Goal: Check status: Check status

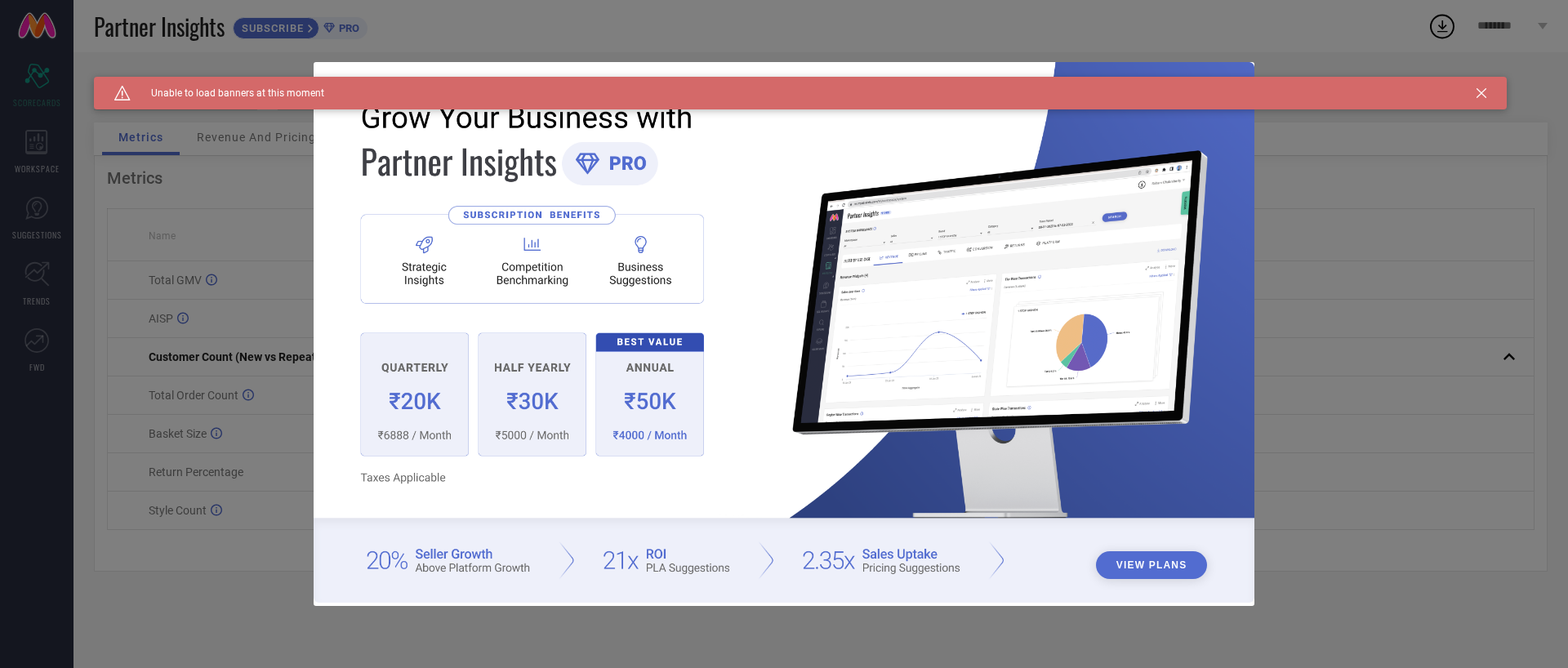
click at [1472, 93] on div "Caution Created with Sketch. Unable to load banners at this moment" at bounding box center [800, 93] width 1412 height 33
click at [1478, 93] on icon at bounding box center [1481, 93] width 9 height 9
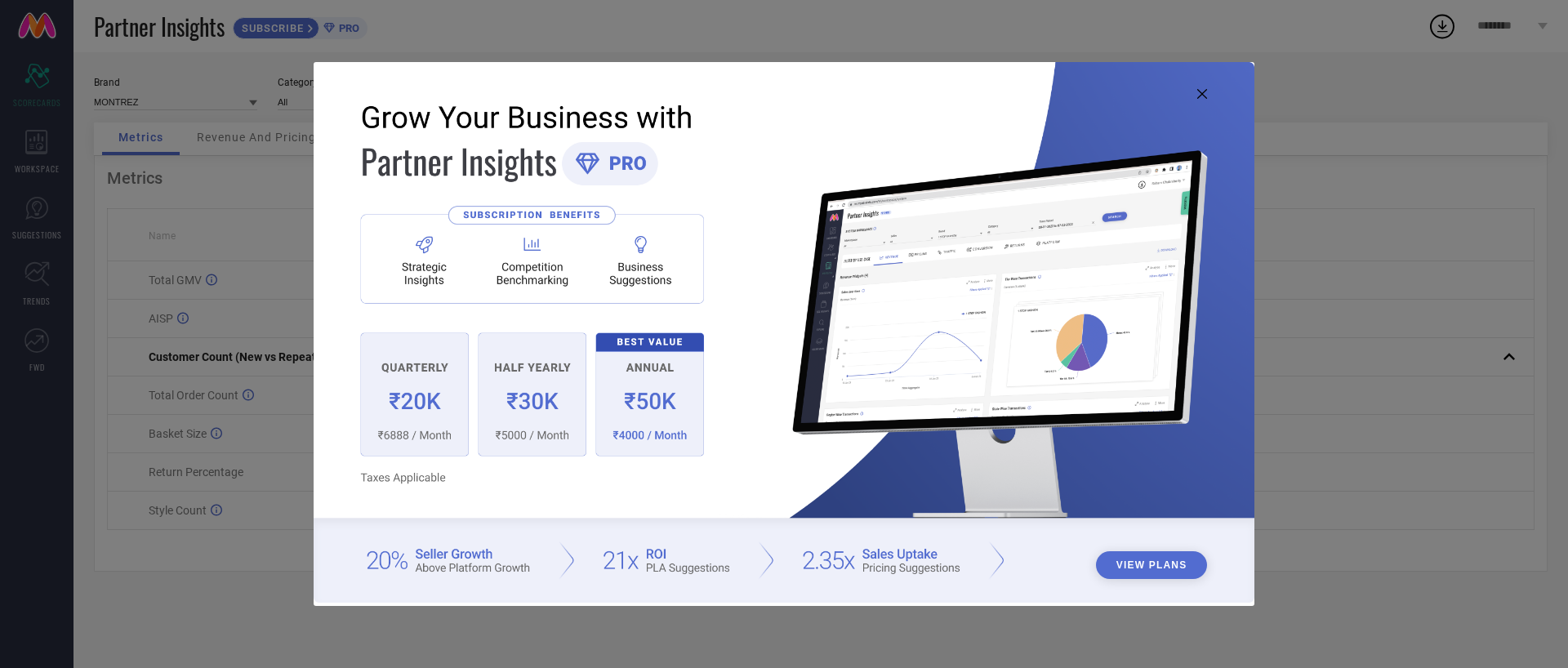
click at [1206, 96] on icon at bounding box center [1201, 94] width 9 height 9
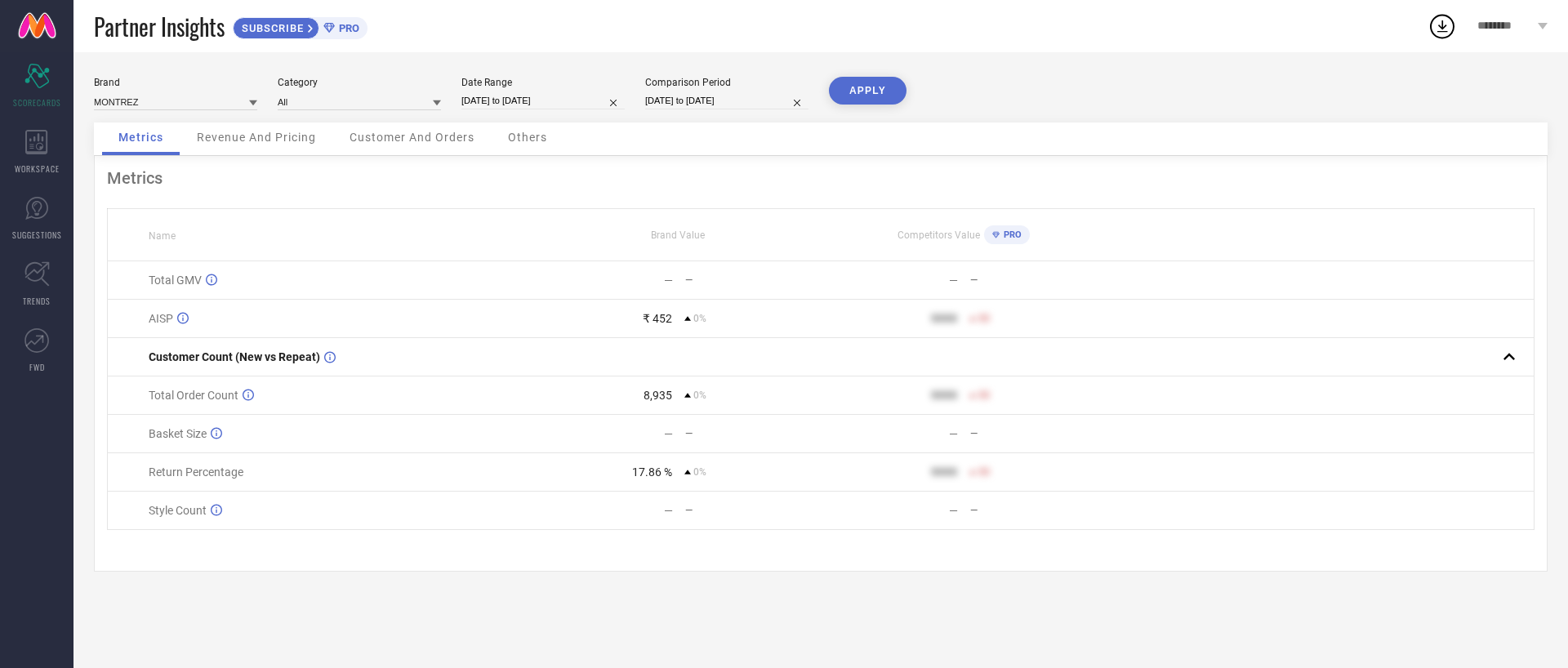
click at [497, 99] on input "[DATE] to [DATE]" at bounding box center [543, 100] width 163 height 17
select select "8"
select select "2025"
select select "9"
select select "2025"
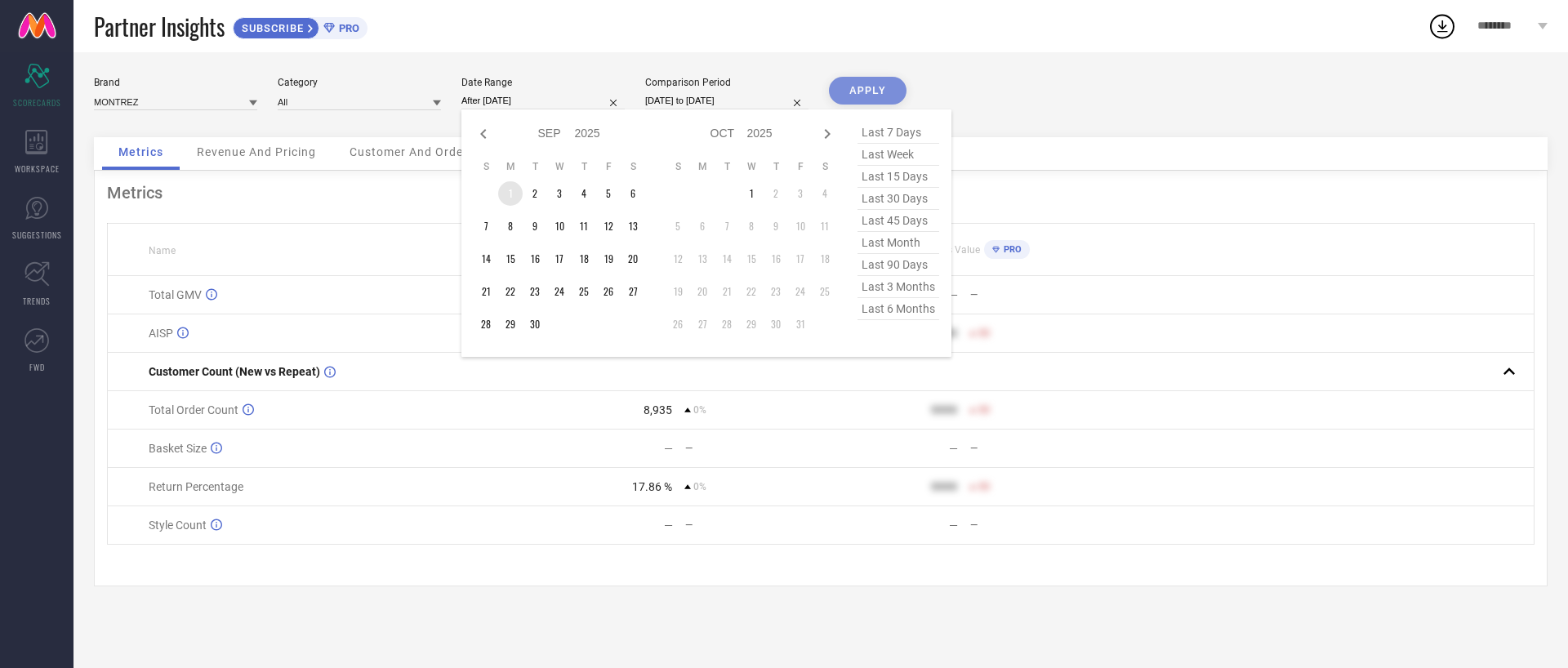
click at [511, 191] on td "1" at bounding box center [510, 193] width 24 height 24
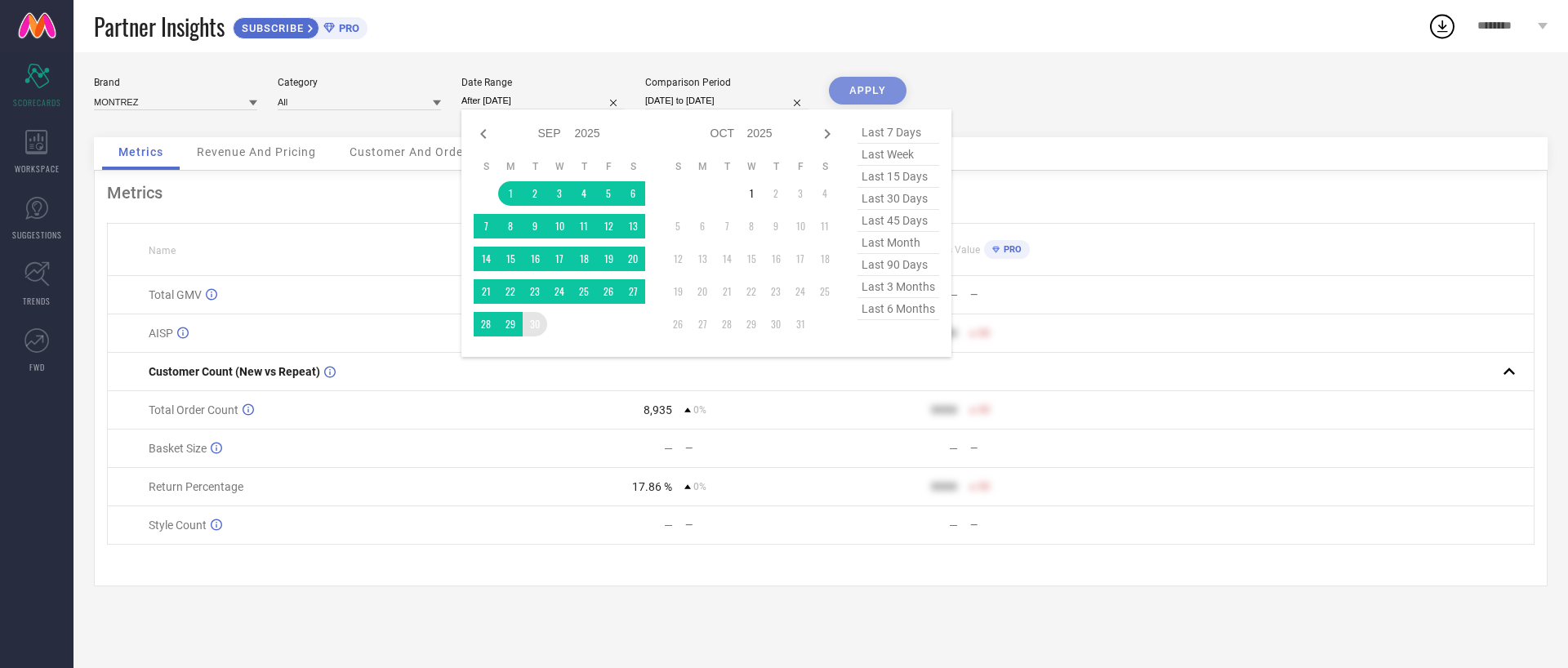
type input "[DATE] to [DATE]"
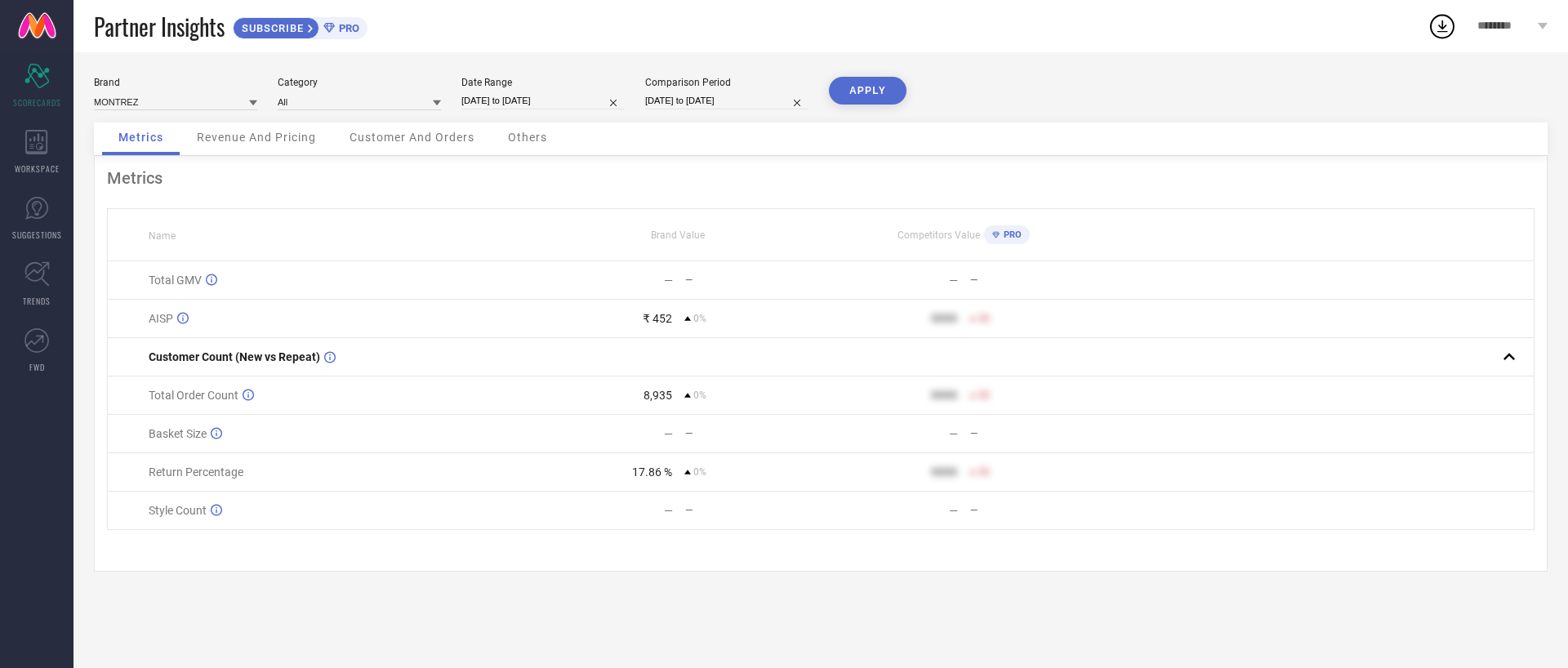
click at [705, 99] on input "[DATE] to [DATE]" at bounding box center [727, 100] width 163 height 17
select select "8"
select select "2025"
select select "9"
select select "2025"
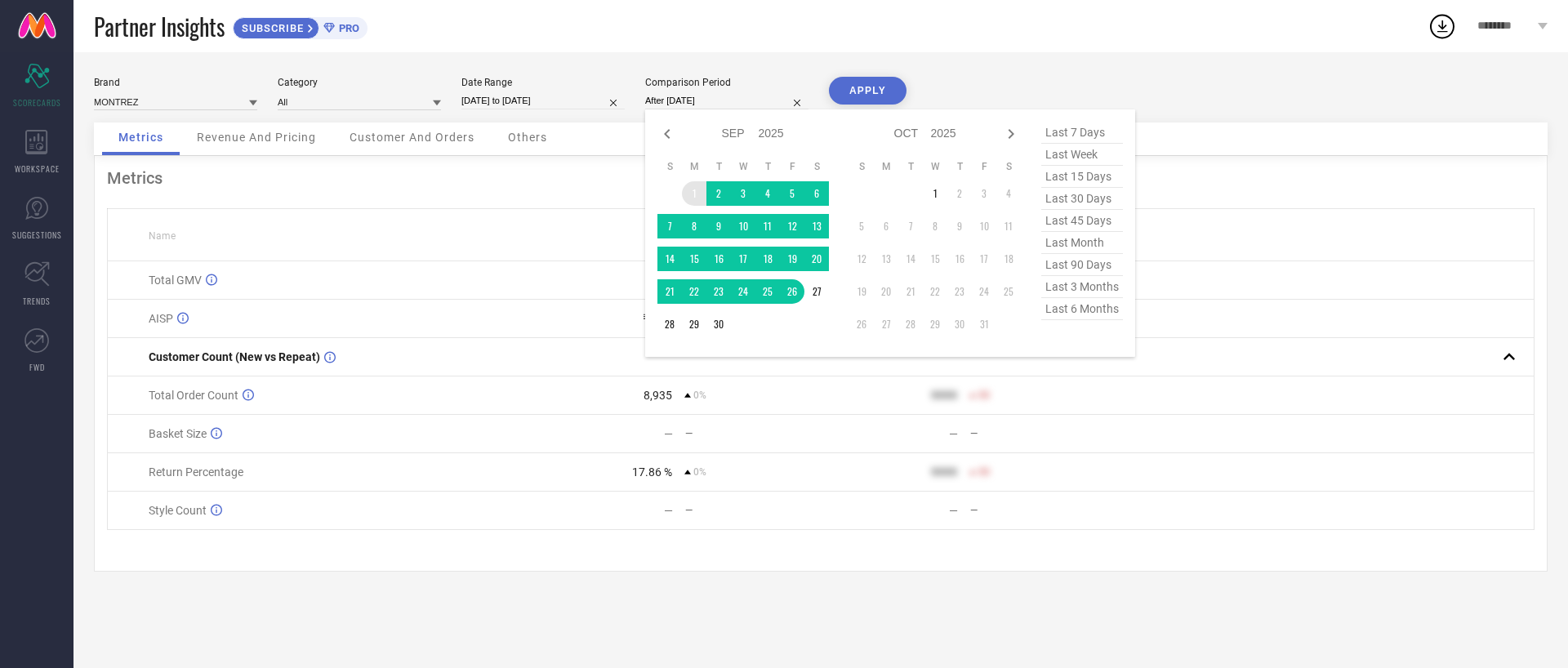
click at [699, 193] on td "1" at bounding box center [694, 193] width 24 height 24
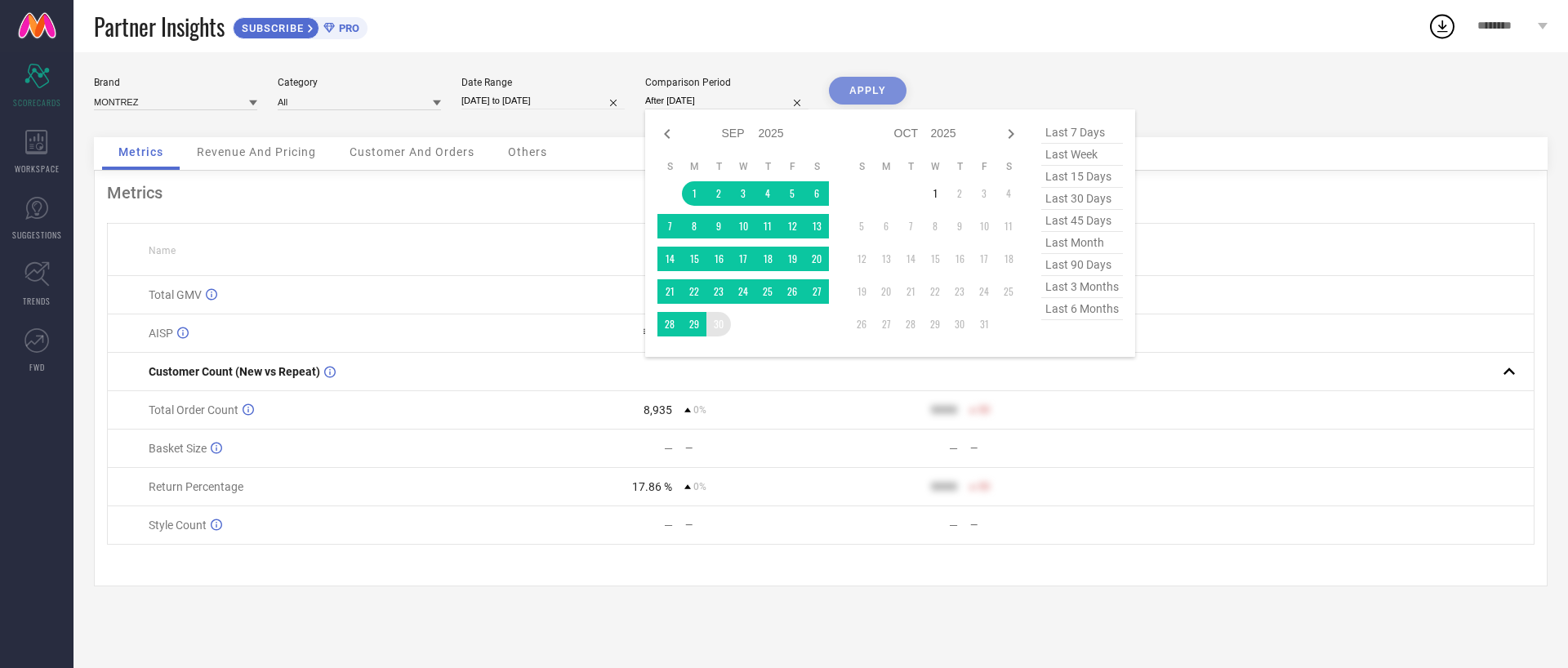
type input "[DATE] to [DATE]"
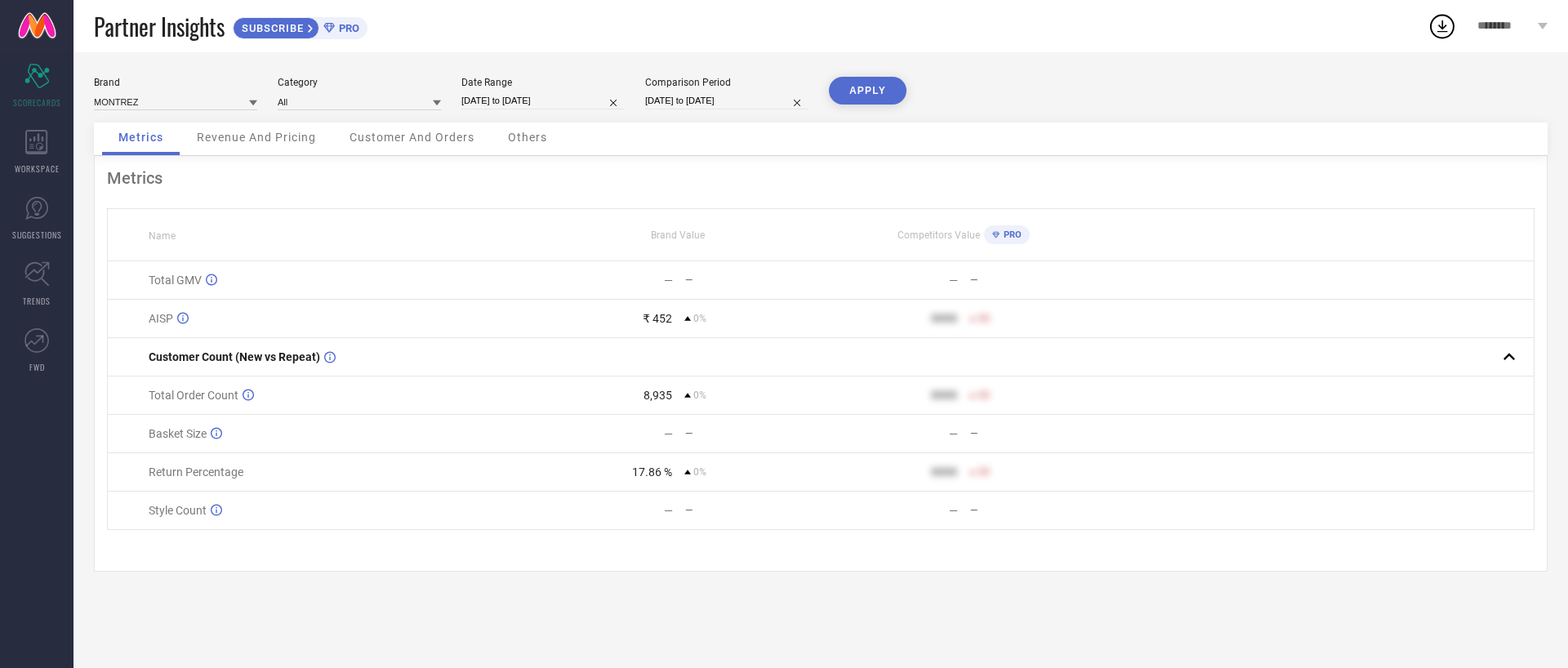
click at [862, 85] on button "APPLY" at bounding box center [867, 91] width 78 height 28
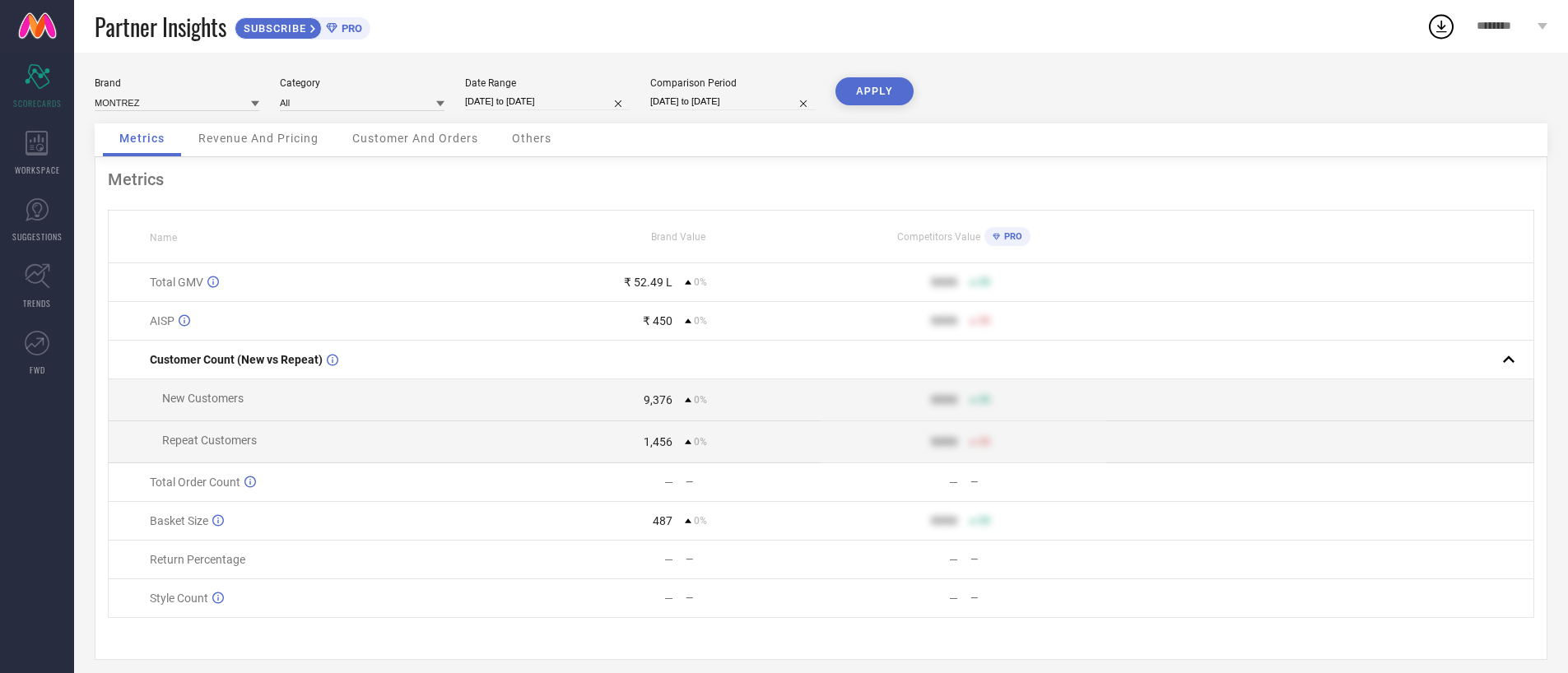
scroll to position [11, 0]
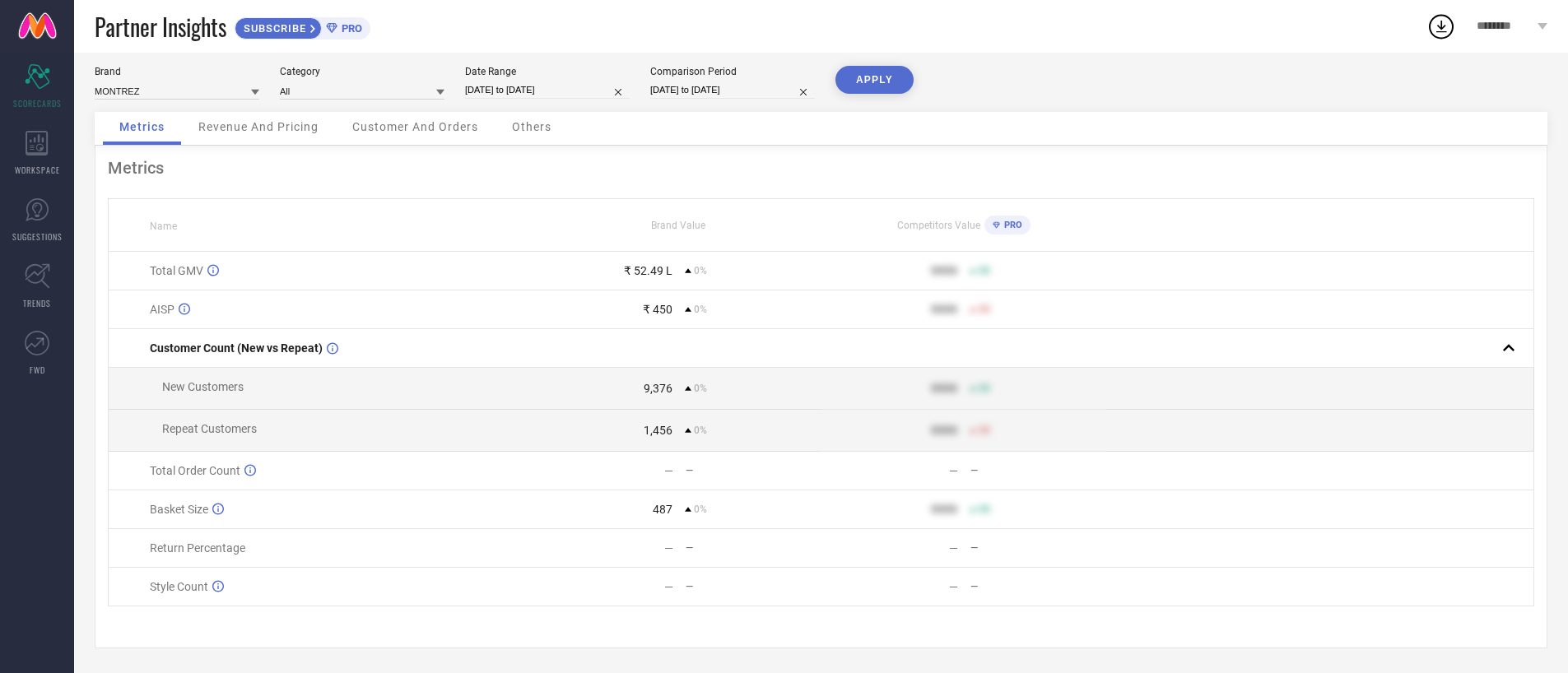
click at [650, 393] on div "9,376" at bounding box center [658, 388] width 28 height 13
click at [650, 392] on div "9,376" at bounding box center [658, 388] width 28 height 13
click at [660, 460] on td "— —" at bounding box center [678, 471] width 284 height 39
click at [254, 130] on span "Revenue And Pricing" at bounding box center [258, 127] width 120 height 13
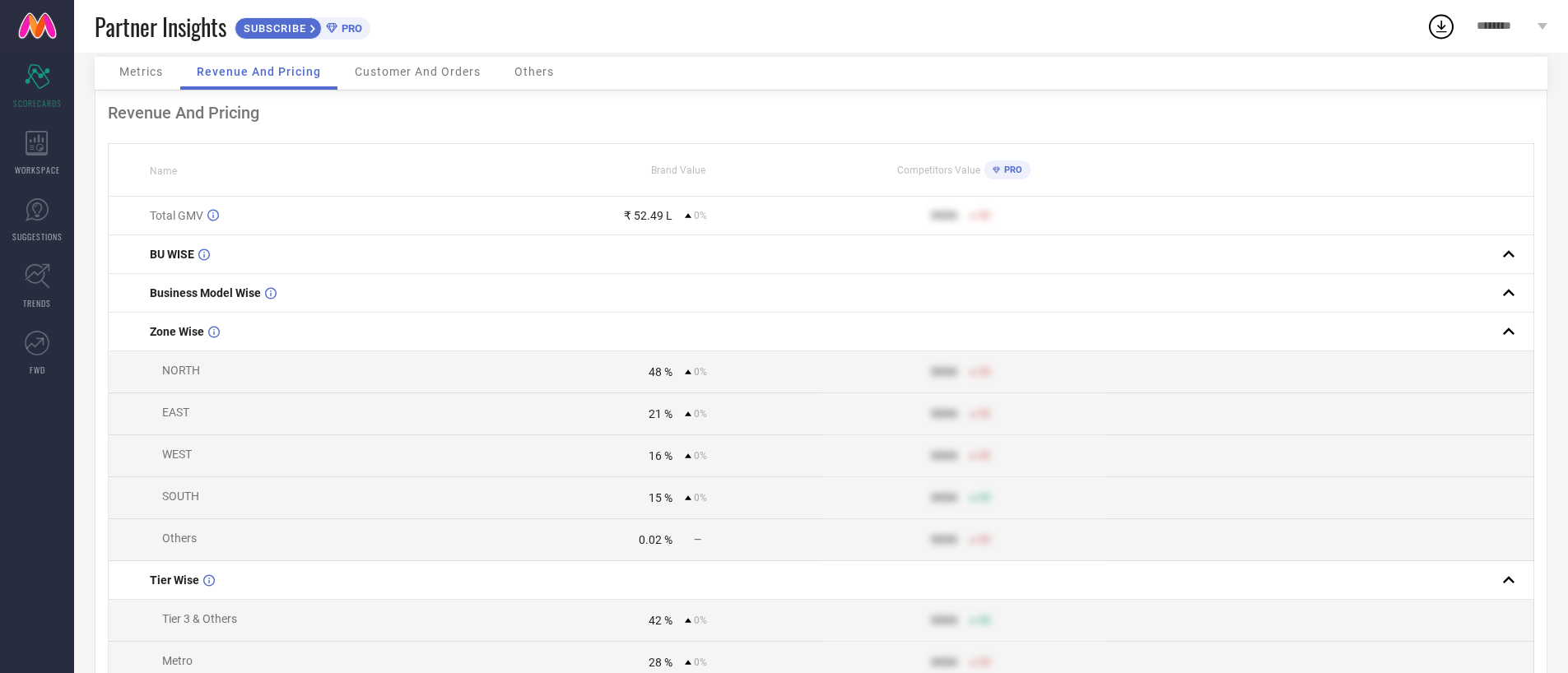
scroll to position [0, 0]
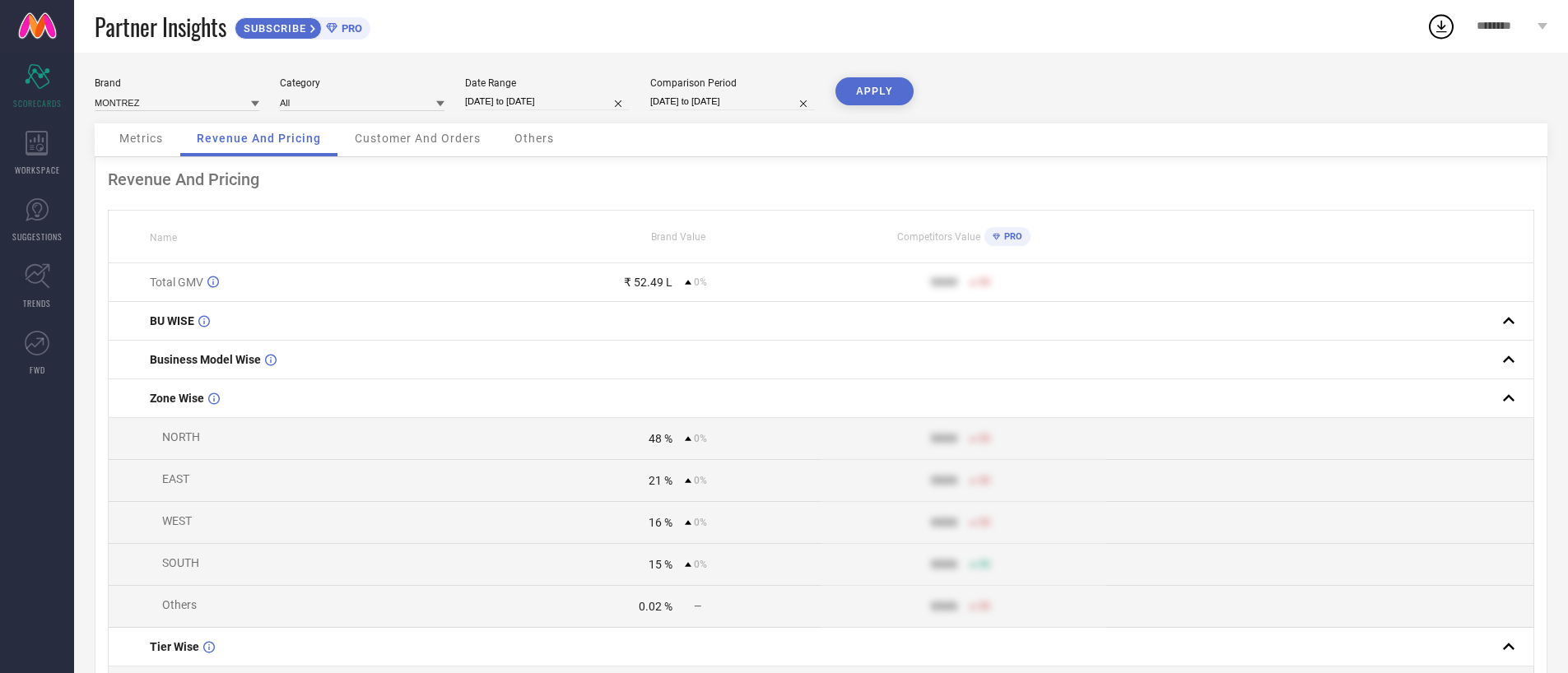
click at [436, 134] on span "Customer And Orders" at bounding box center [417, 138] width 126 height 13
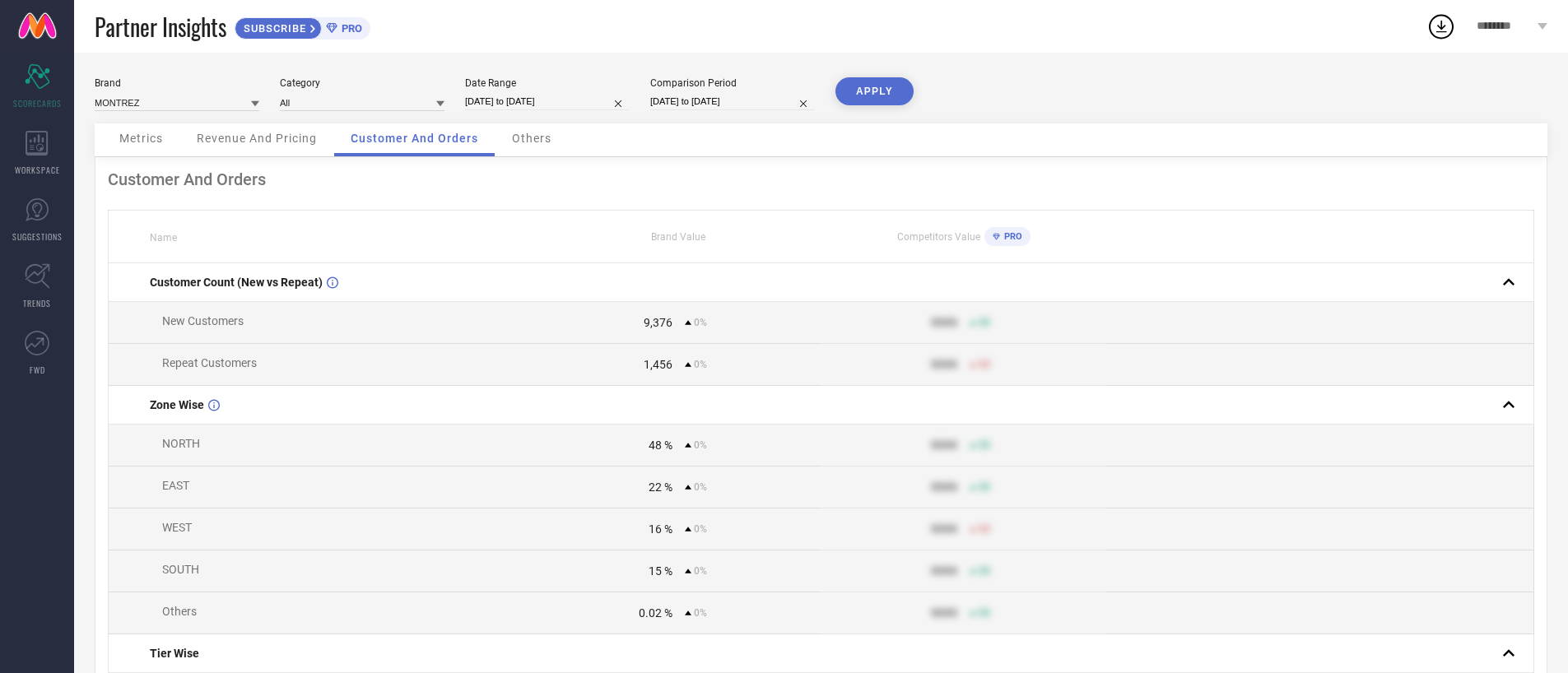
click at [544, 140] on span "Others" at bounding box center [532, 138] width 40 height 13
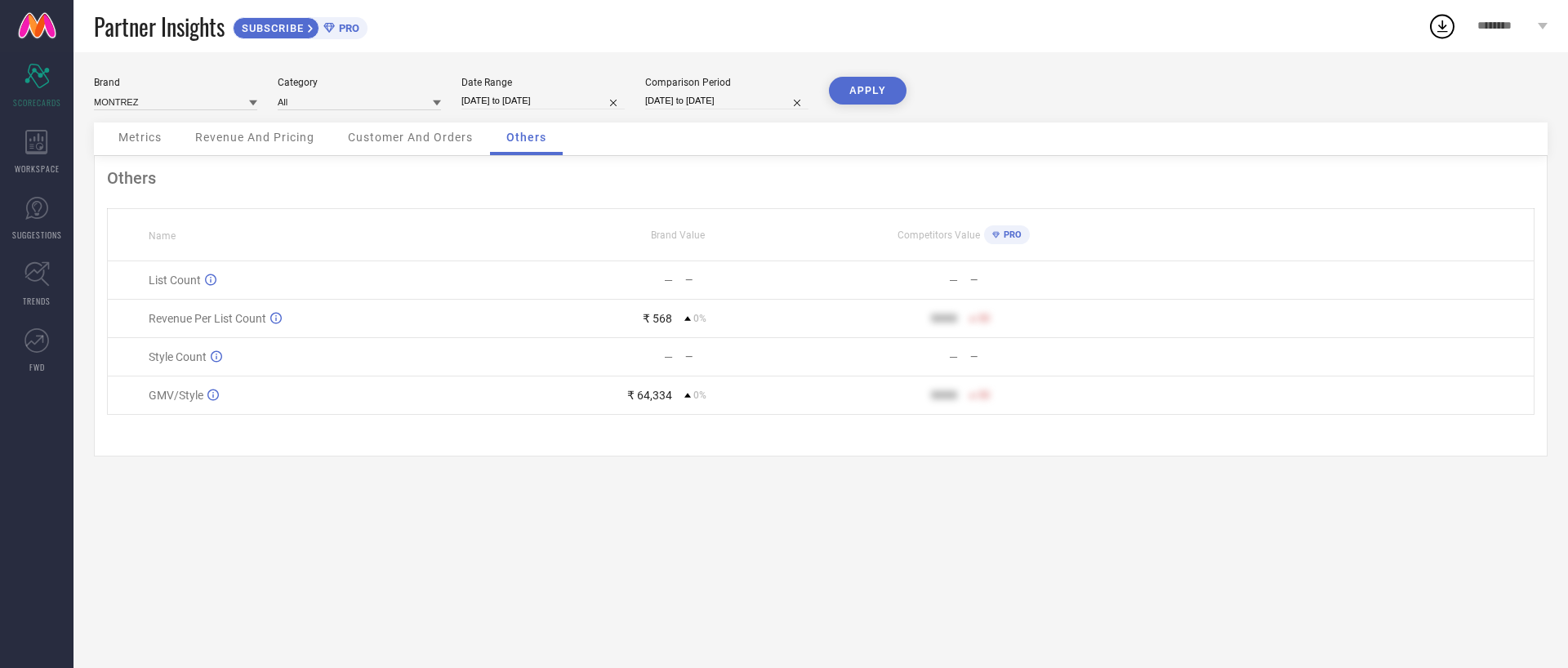
click at [154, 144] on div "Metrics" at bounding box center [140, 139] width 76 height 33
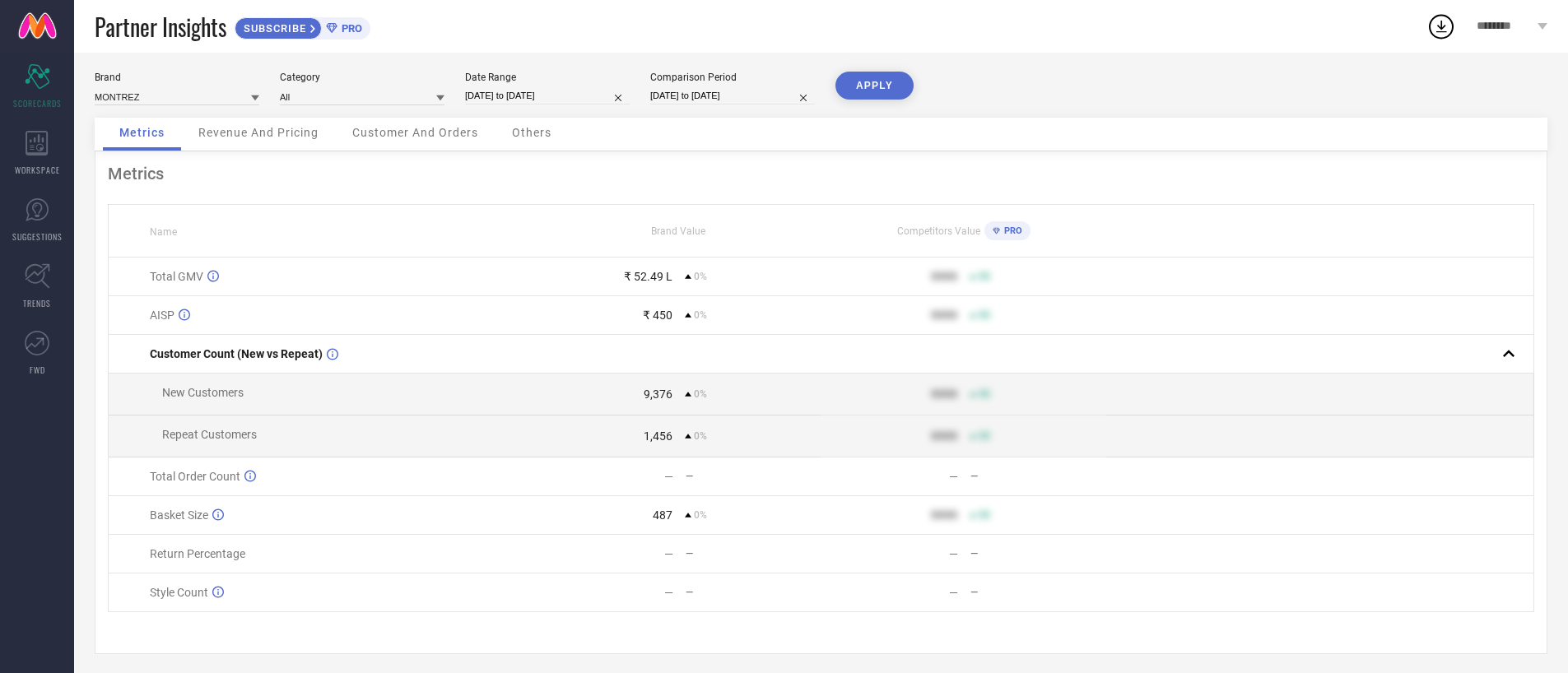
scroll to position [11, 0]
click at [655, 429] on div "1,456" at bounding box center [658, 430] width 28 height 13
drag, startPoint x: 655, startPoint y: 429, endPoint x: 653, endPoint y: 371, distance: 58.0
click at [655, 425] on div "1,456" at bounding box center [658, 430] width 28 height 13
click at [653, 371] on td "9,376 0%" at bounding box center [678, 388] width 284 height 42
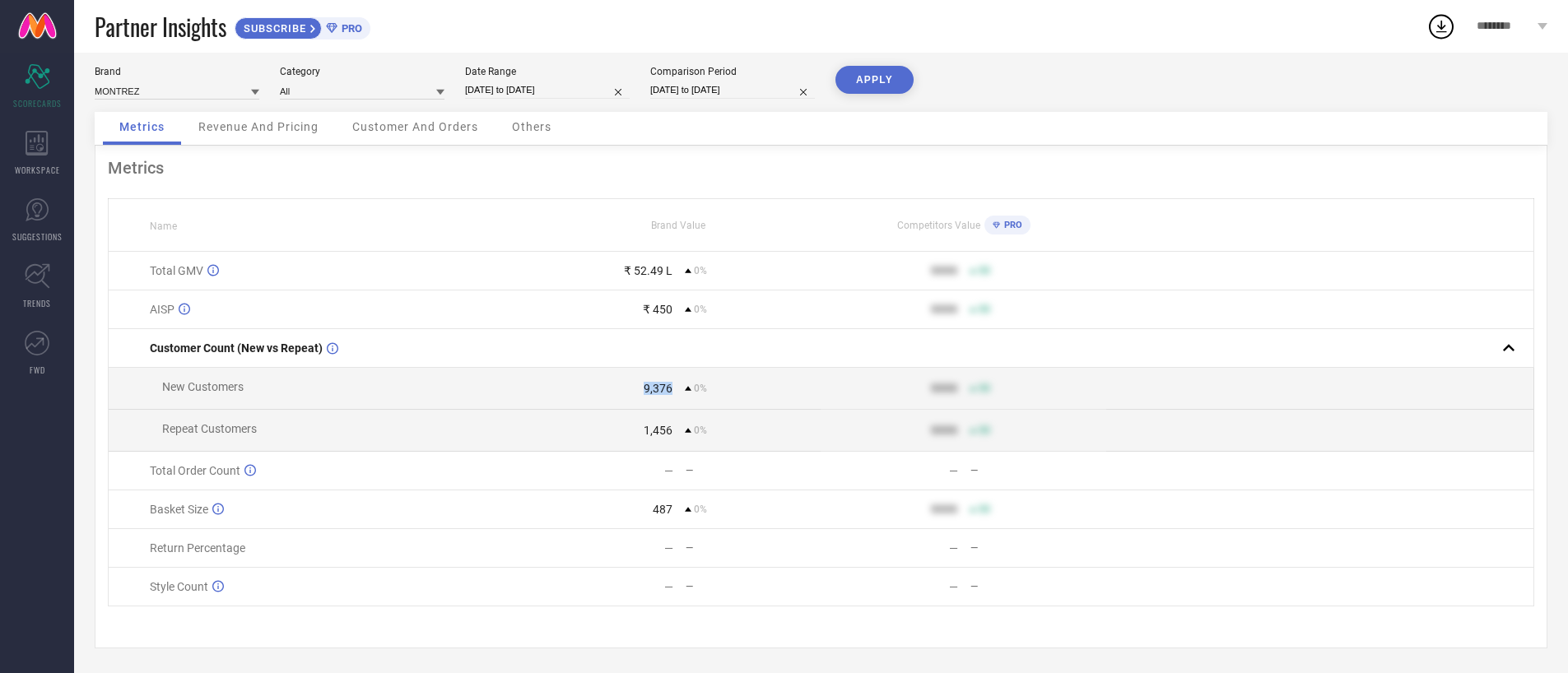
click at [653, 371] on td "9,376 0%" at bounding box center [678, 388] width 284 height 42
click at [667, 285] on td "₹ 52.49 L 0%" at bounding box center [678, 270] width 284 height 39
click at [665, 283] on td "₹ 52.49 L 0%" at bounding box center [678, 270] width 284 height 39
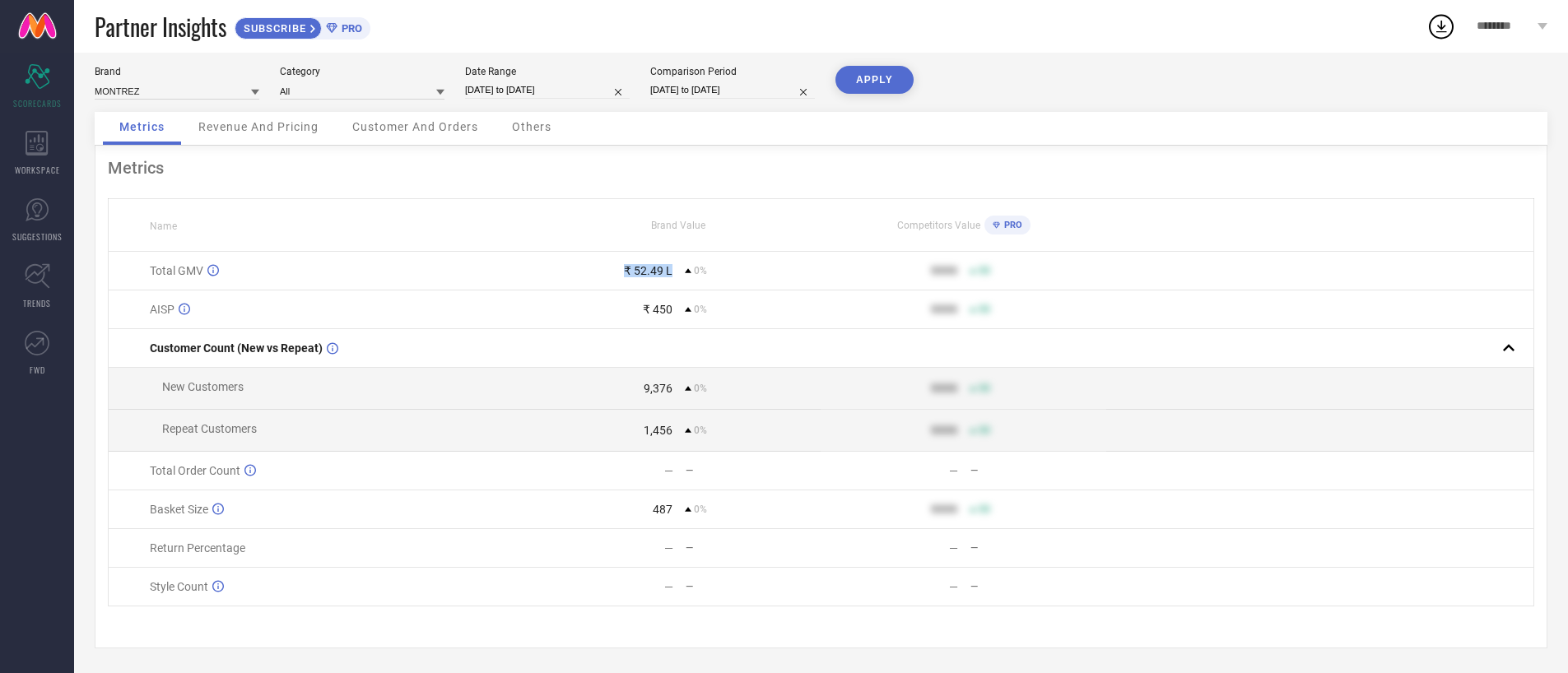
click at [665, 283] on td "₹ 52.49 L 0%" at bounding box center [678, 270] width 284 height 39
click at [667, 264] on div "₹ 52.49 L" at bounding box center [647, 270] width 48 height 13
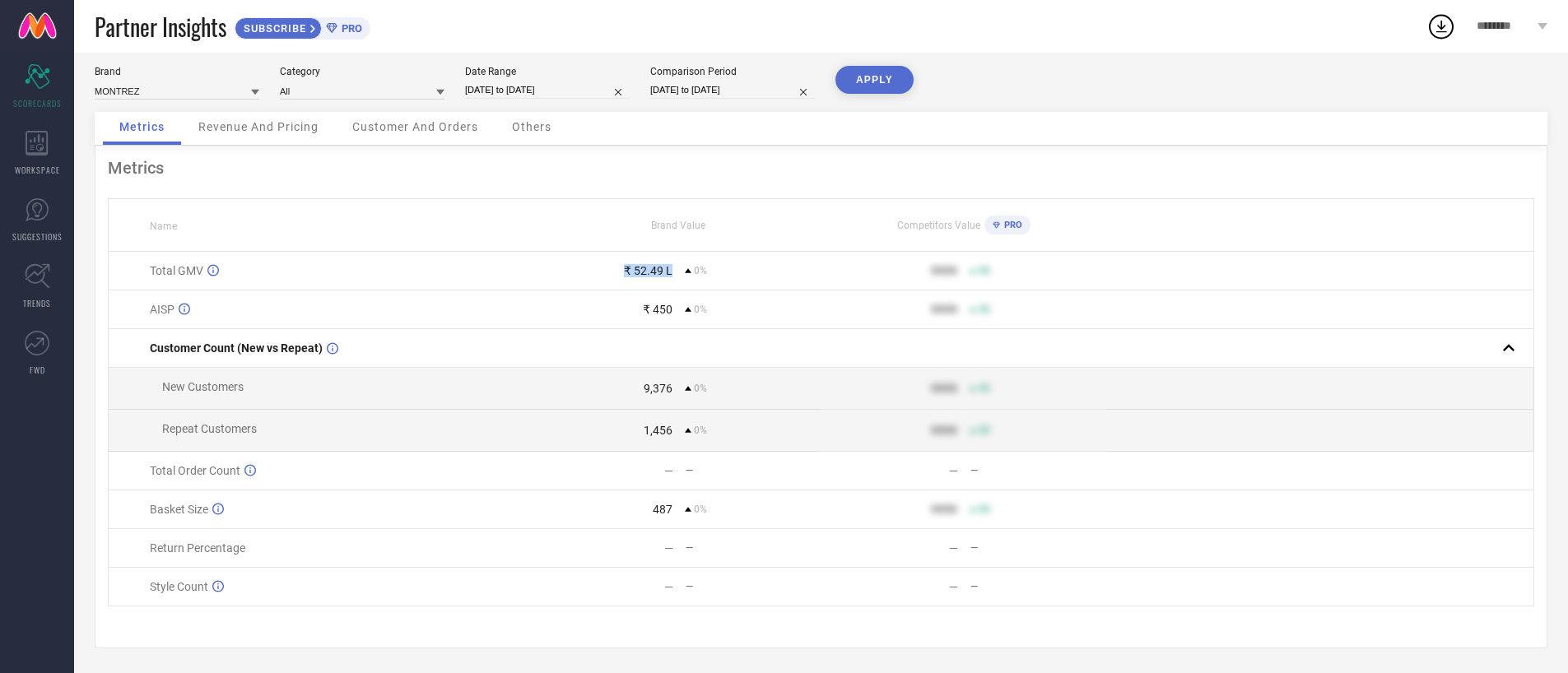
click at [667, 264] on div "₹ 52.49 L" at bounding box center [647, 270] width 48 height 13
click at [557, 85] on input "[DATE] to [DATE]" at bounding box center [547, 90] width 164 height 17
select select "8"
select select "2025"
select select "9"
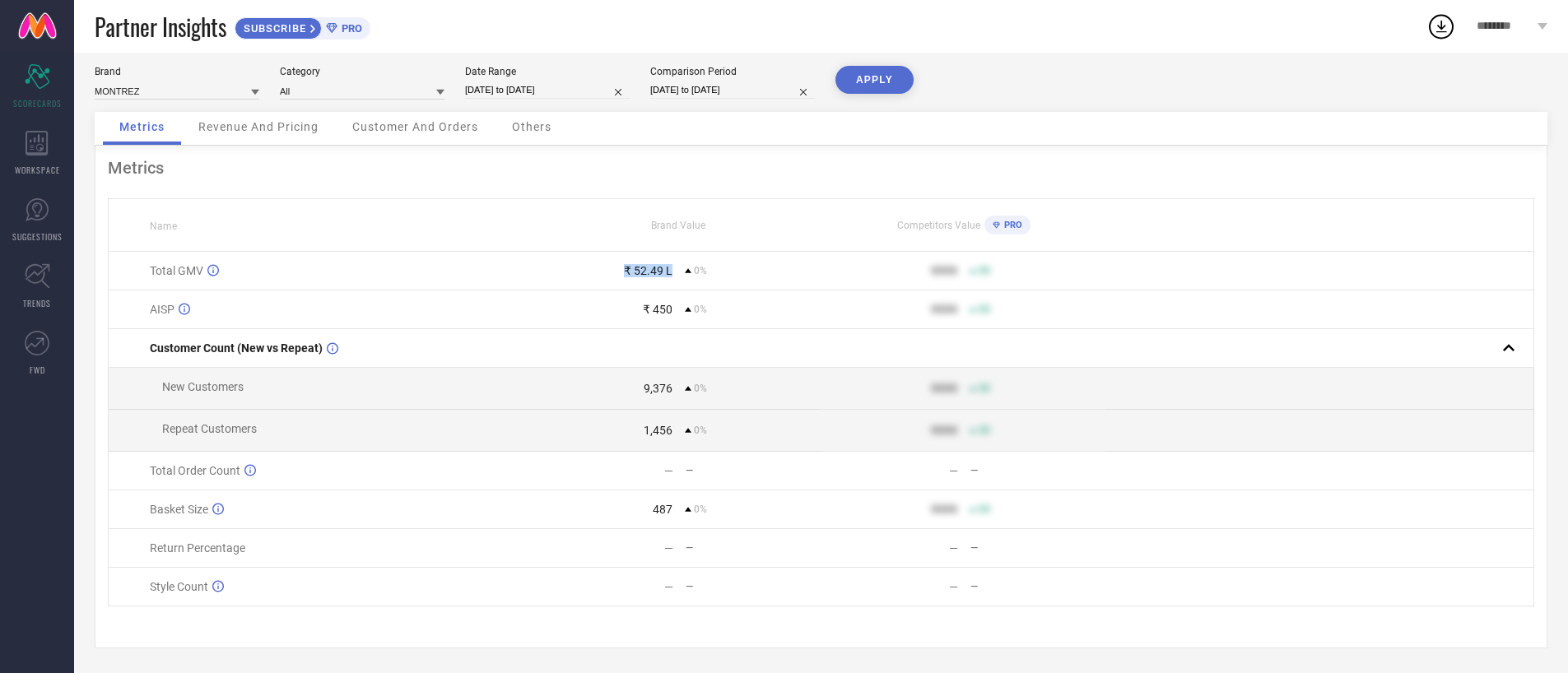
select select "2025"
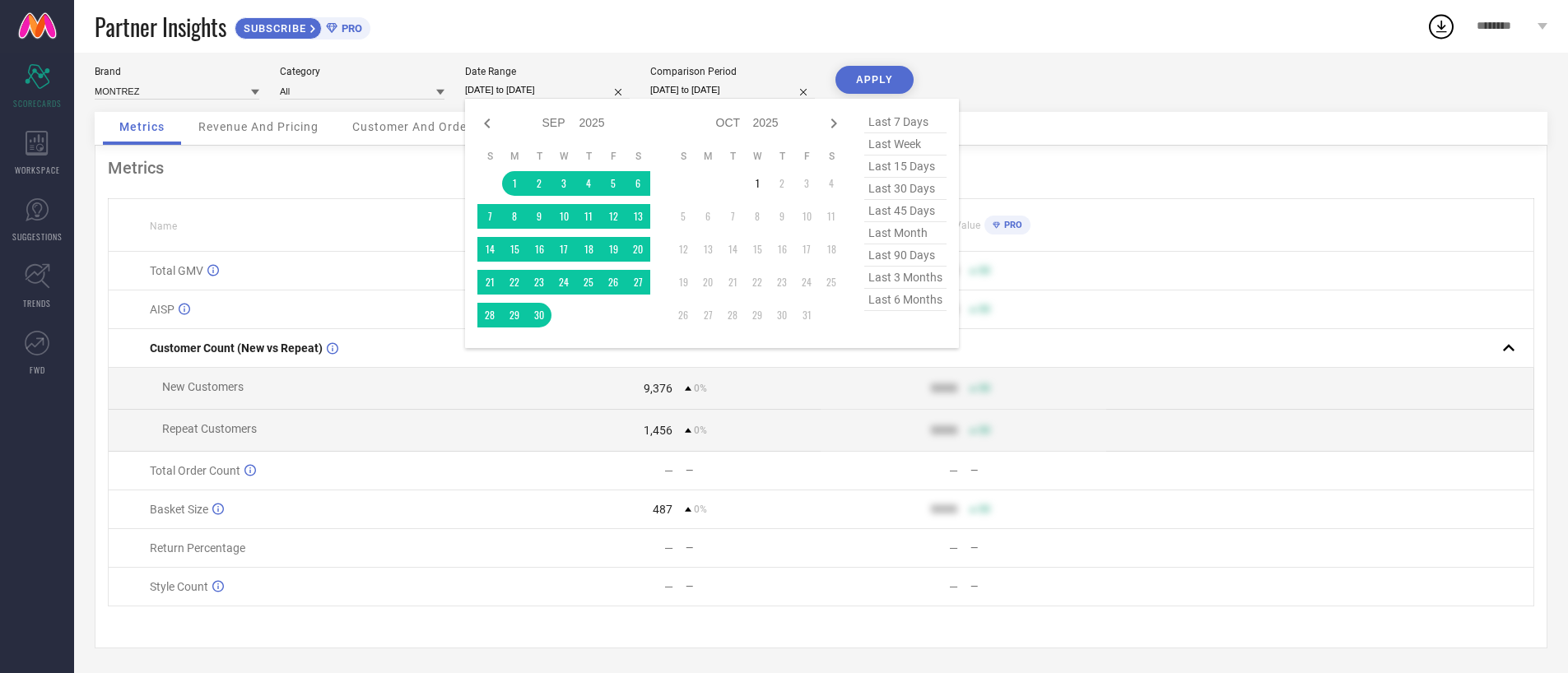
click at [557, 85] on input "[DATE] to [DATE]" at bounding box center [547, 90] width 164 height 17
click at [491, 124] on icon at bounding box center [487, 123] width 20 height 20
select select "7"
select select "2025"
select select "8"
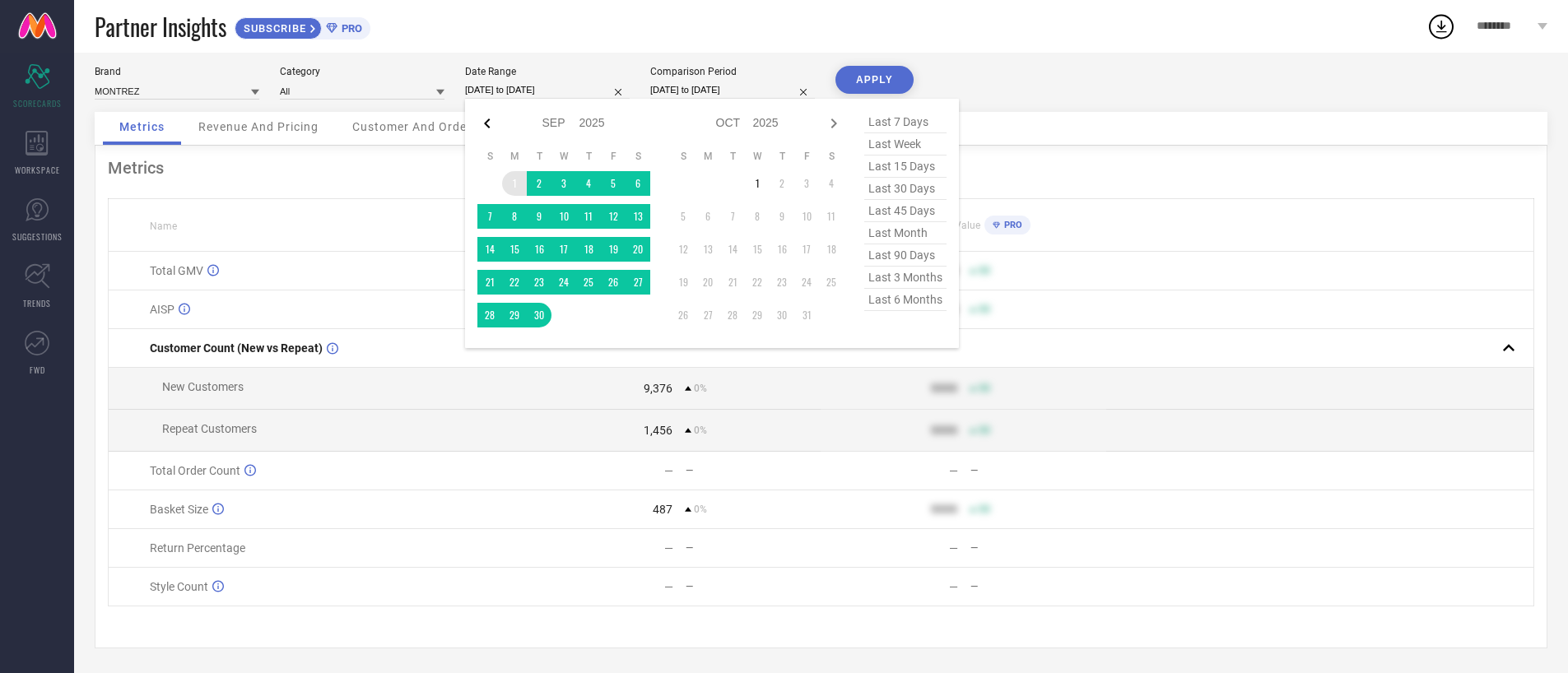
select select "2025"
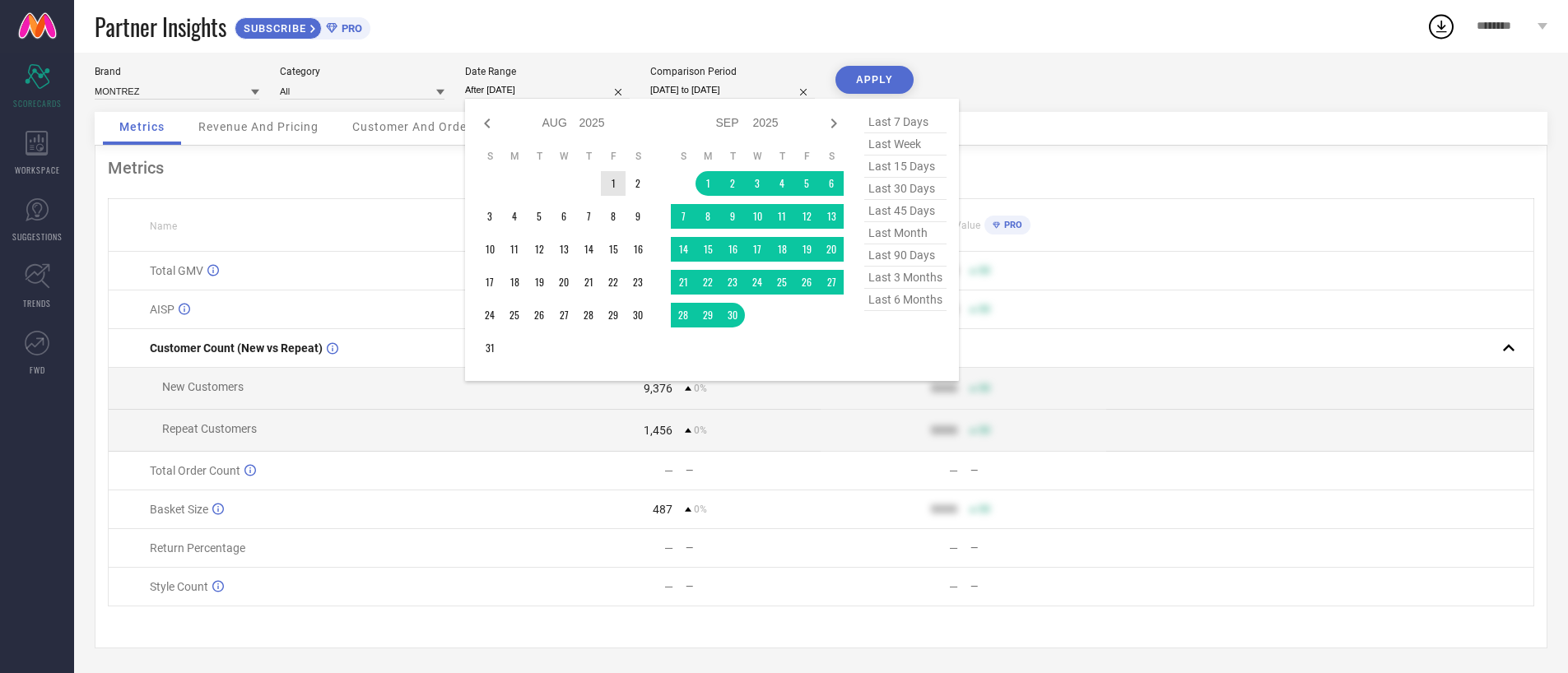
click at [613, 173] on td "1" at bounding box center [613, 183] width 25 height 25
type input "[DATE] to [DATE]"
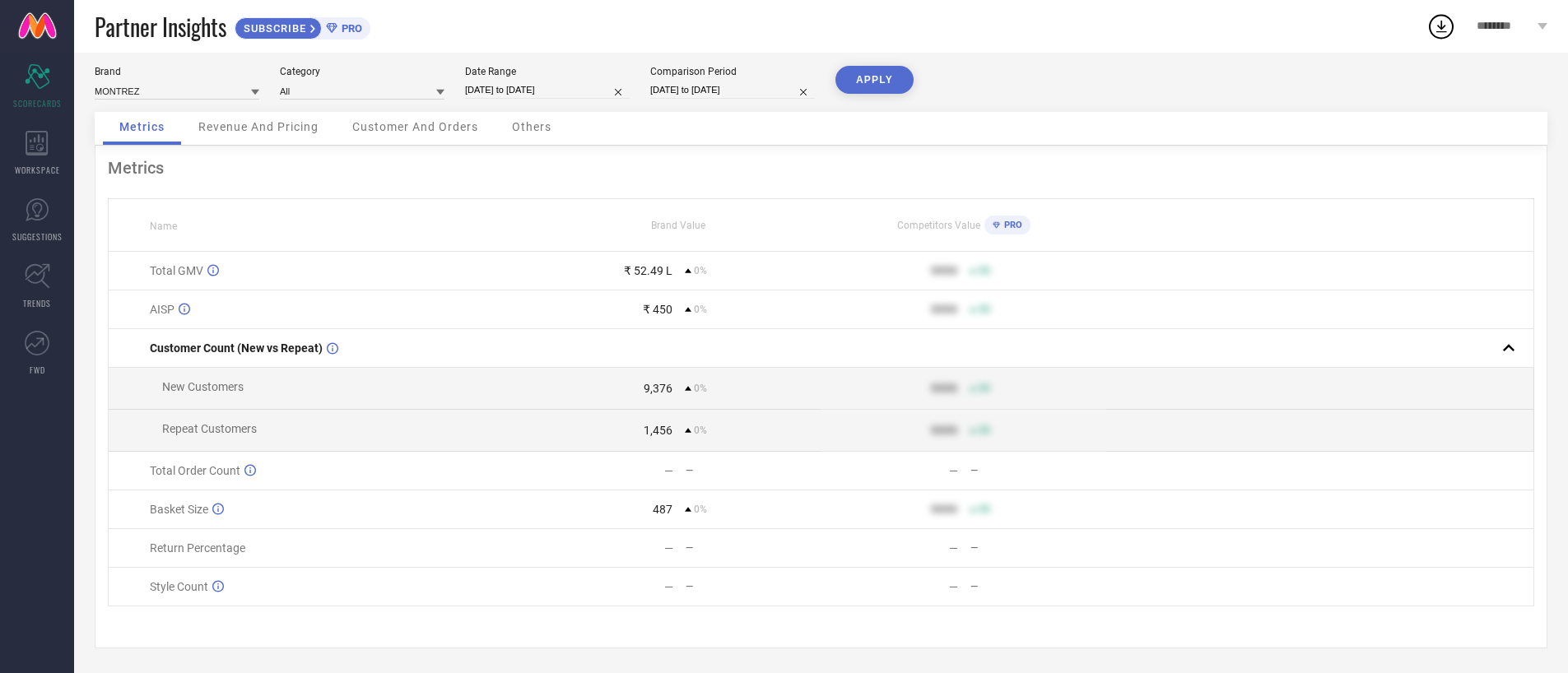
select select "8"
select select "2025"
select select "9"
select select "2025"
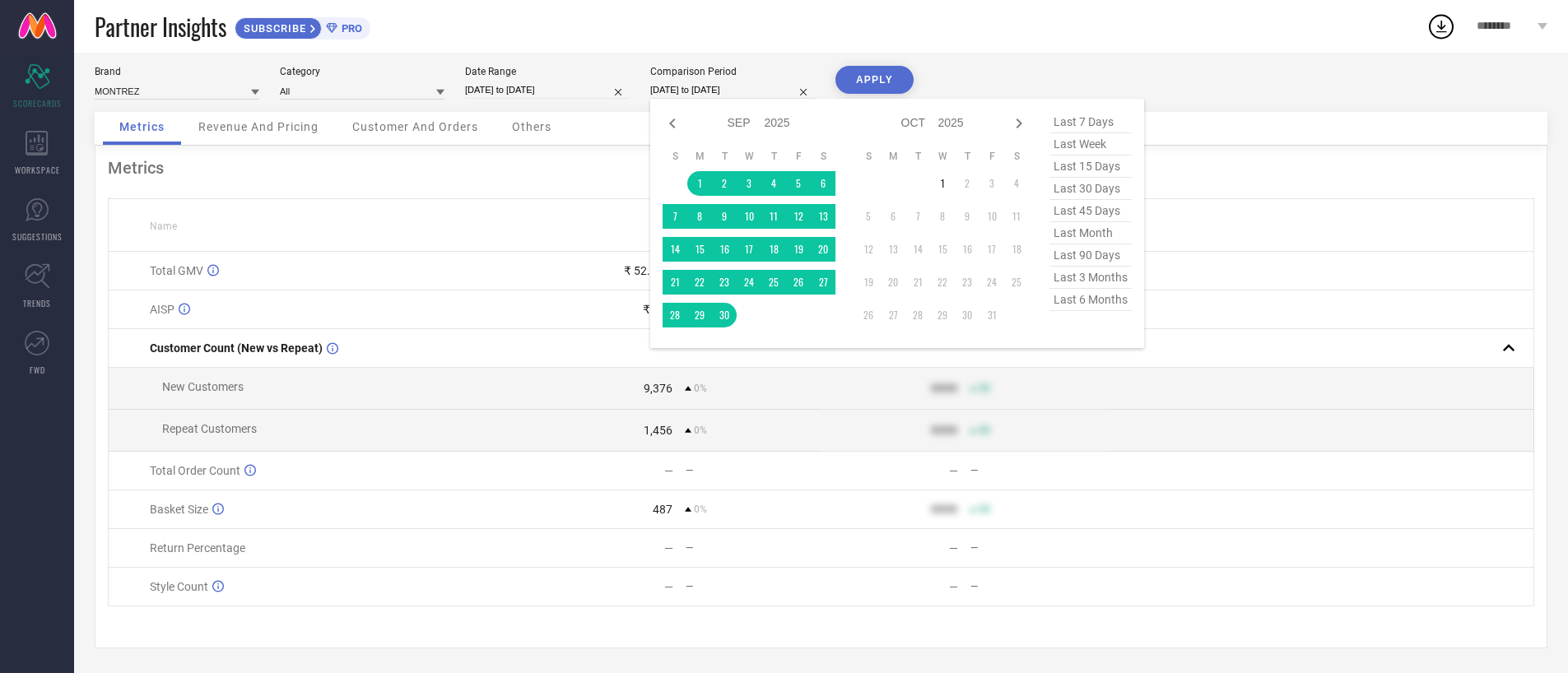
click at [672, 86] on input "[DATE] to [DATE]" at bounding box center [732, 90] width 164 height 17
select select "7"
select select "2025"
select select "8"
select select "2025"
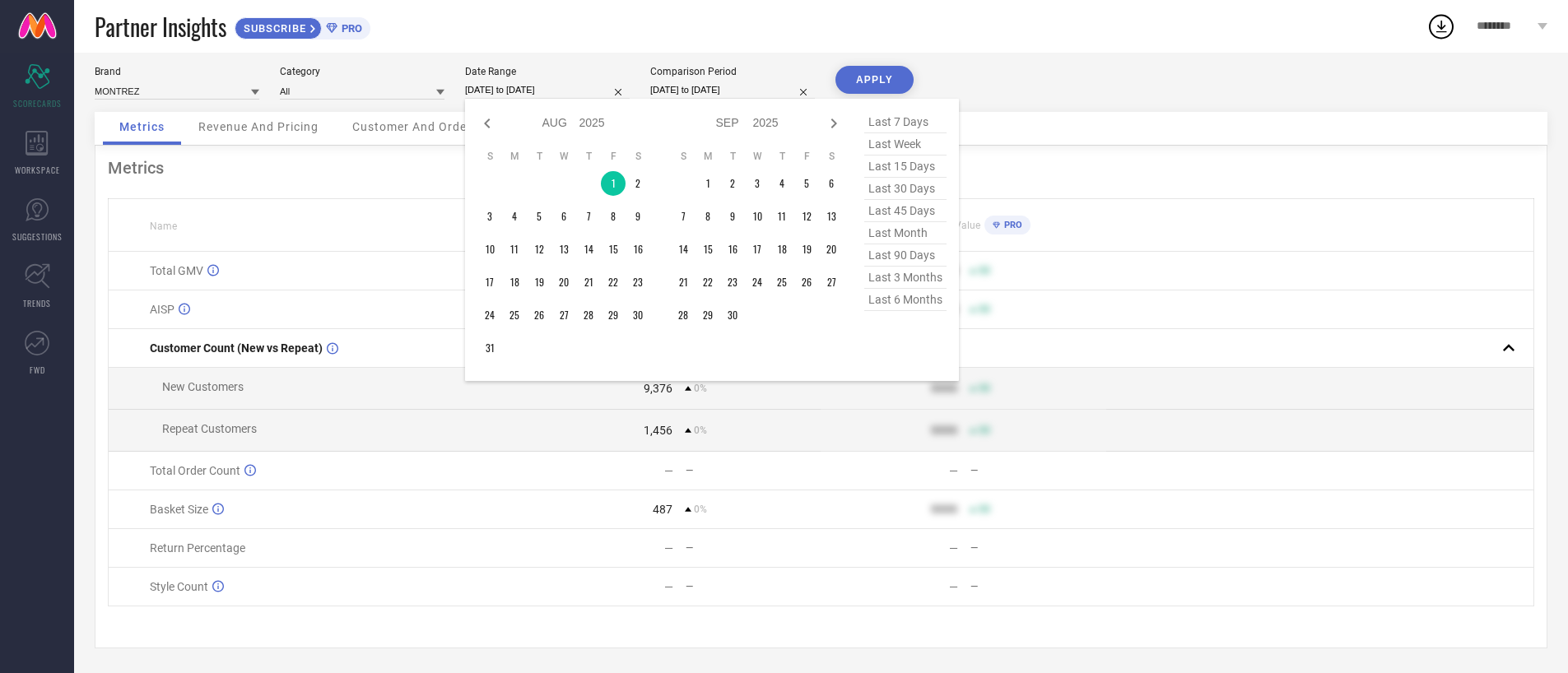
click at [563, 92] on input "[DATE] to [DATE]" at bounding box center [547, 90] width 164 height 17
click at [611, 181] on td "1" at bounding box center [613, 183] width 25 height 25
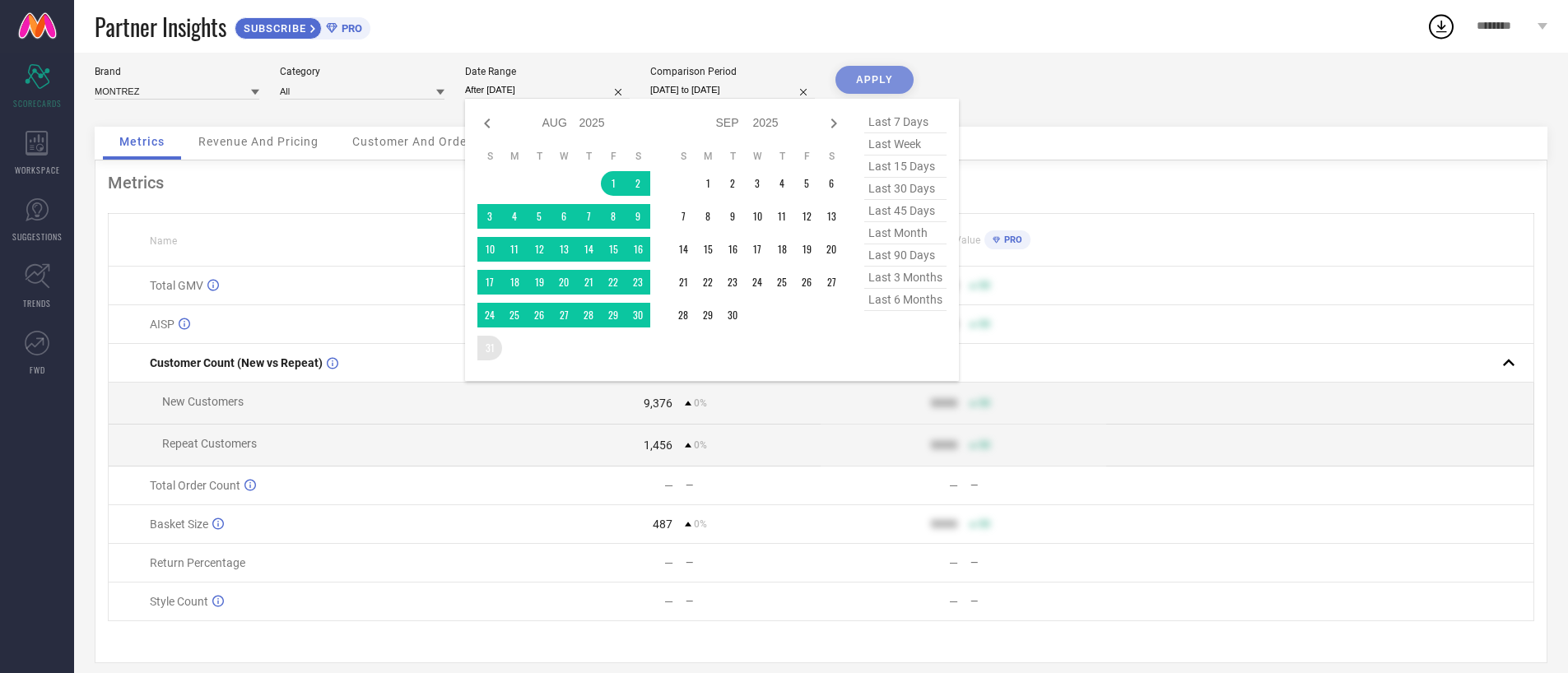
type input "[DATE] to [DATE]"
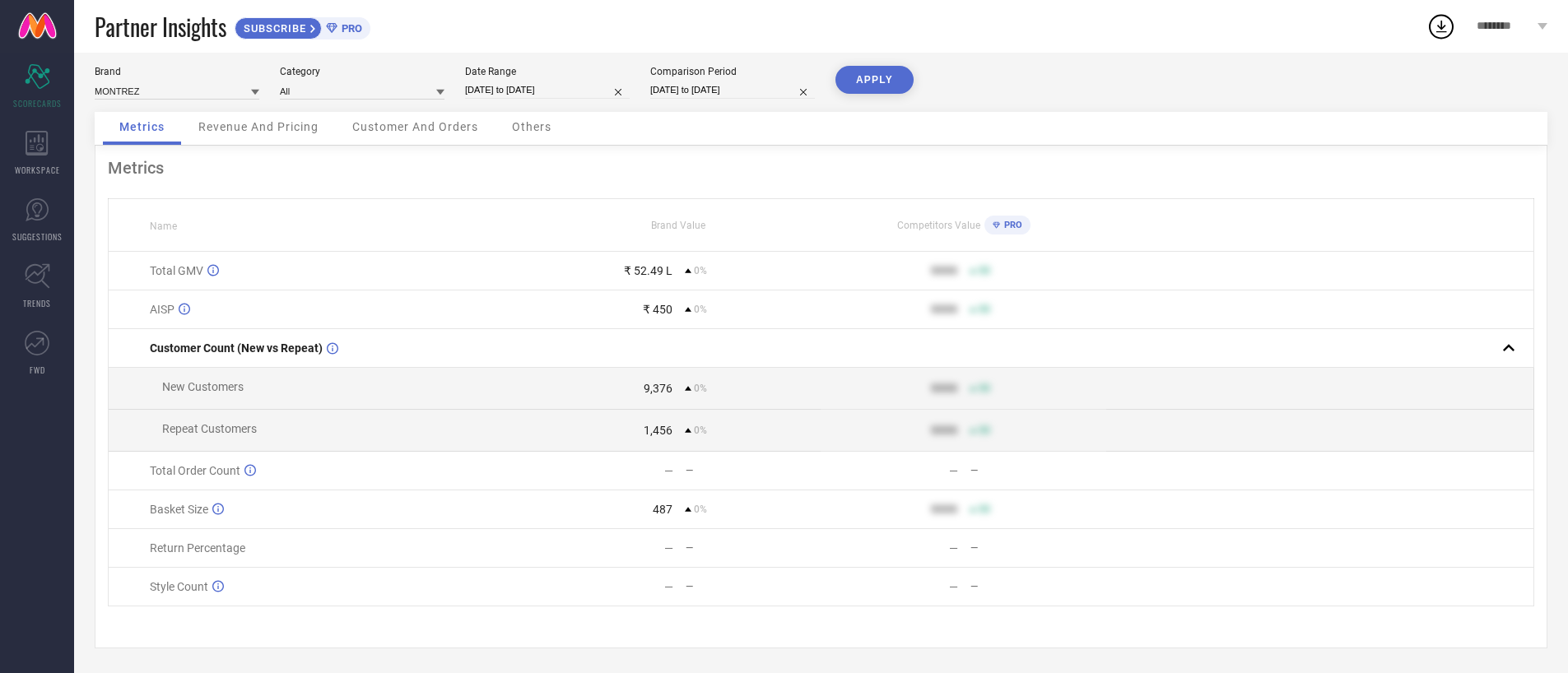
select select "8"
select select "2025"
select select "9"
select select "2025"
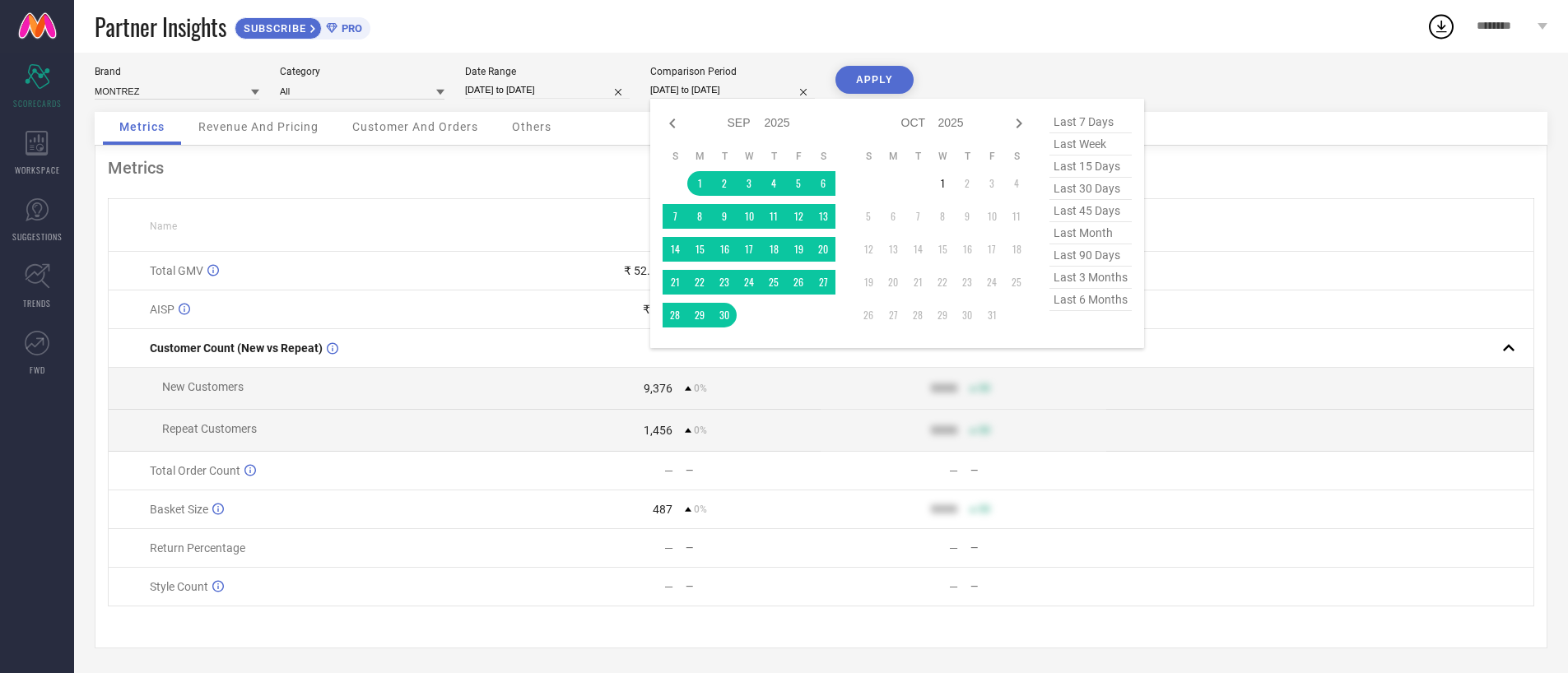
click at [697, 90] on input "[DATE] to [DATE]" at bounding box center [732, 90] width 164 height 17
click at [675, 125] on icon at bounding box center [672, 123] width 20 height 20
select select "7"
select select "2025"
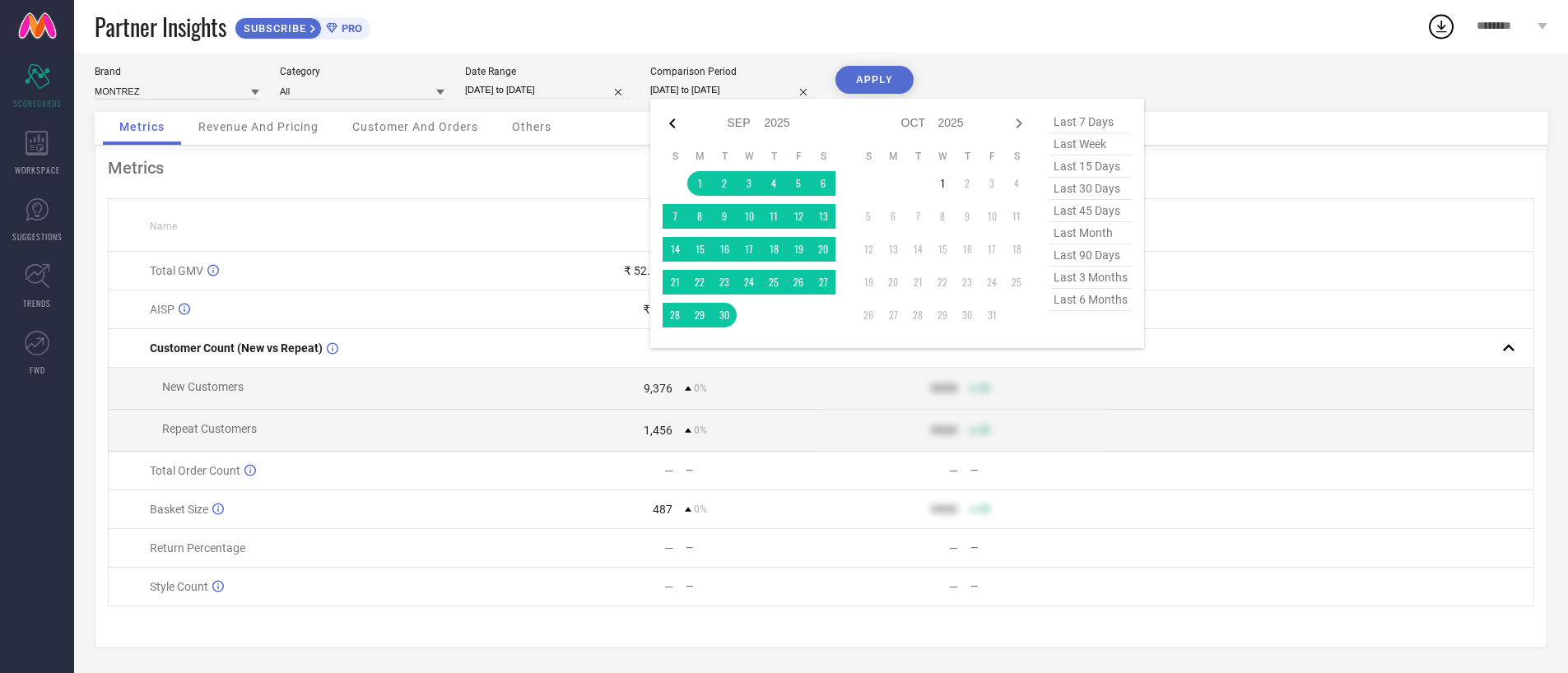
select select "8"
select select "2025"
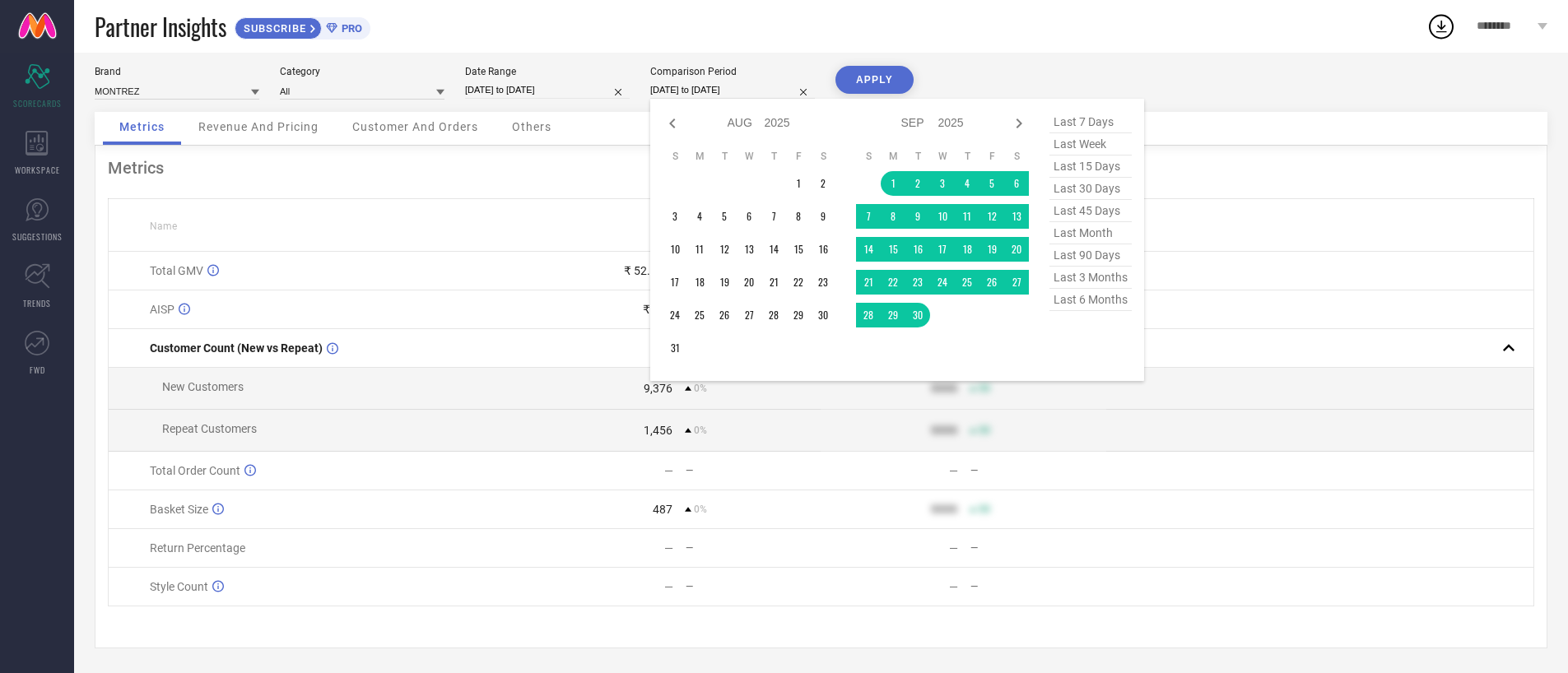
click at [784, 179] on td at bounding box center [773, 183] width 25 height 25
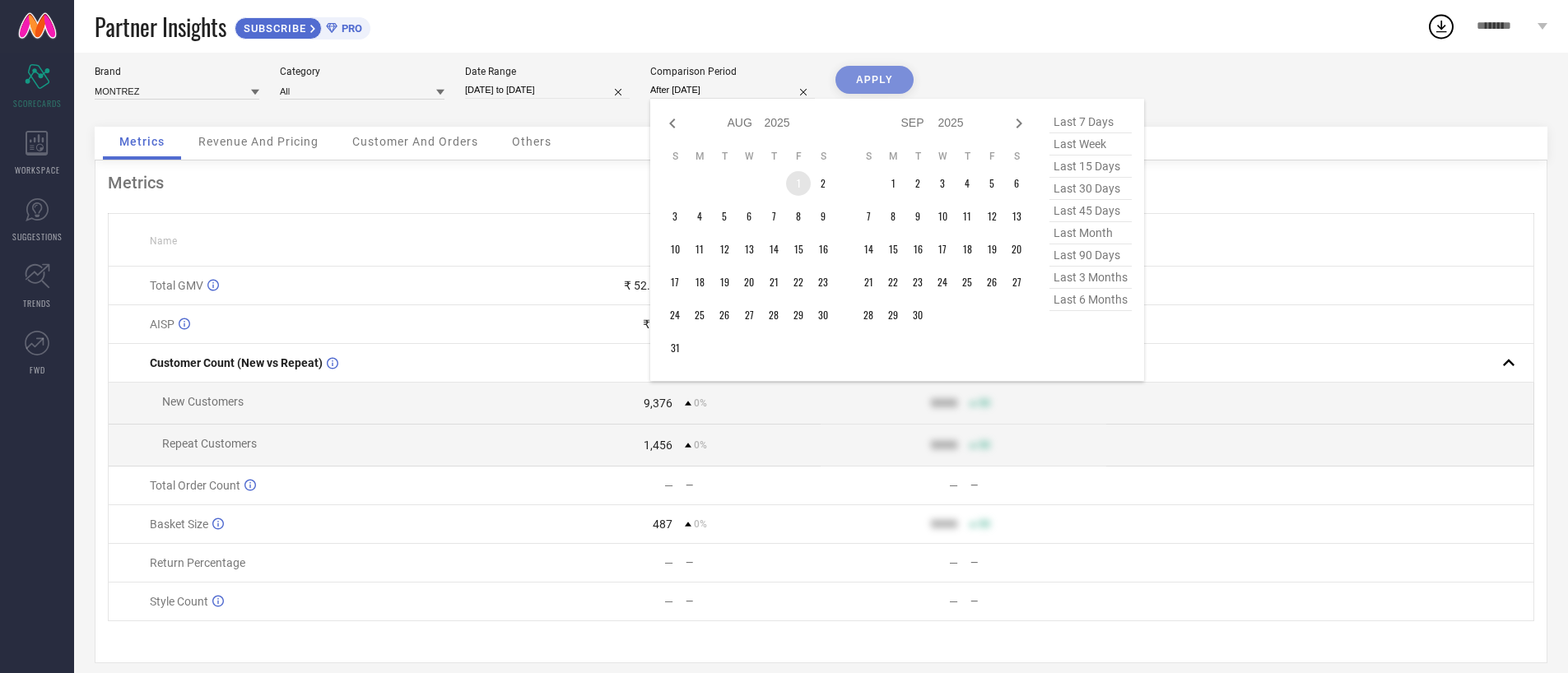
click at [795, 182] on td "1" at bounding box center [798, 183] width 25 height 25
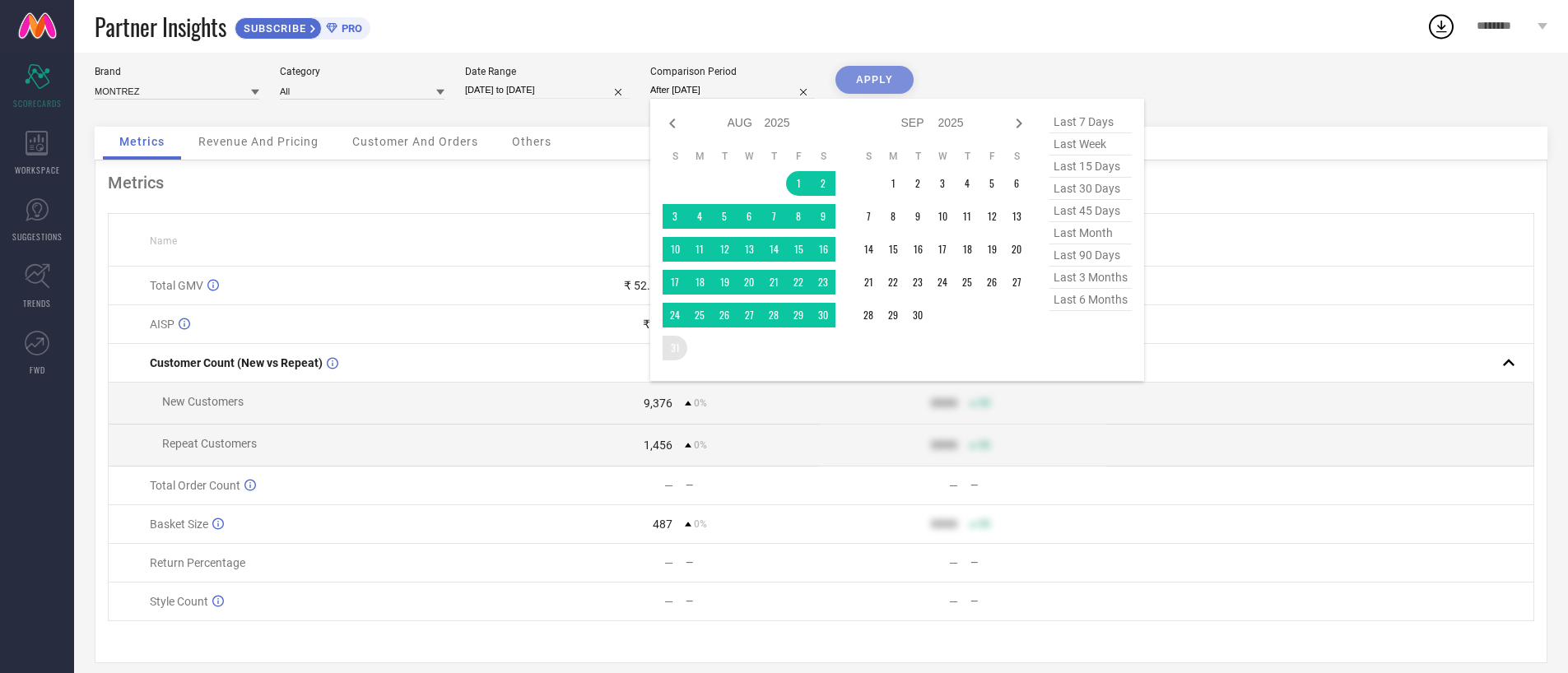
type input "[DATE] to [DATE]"
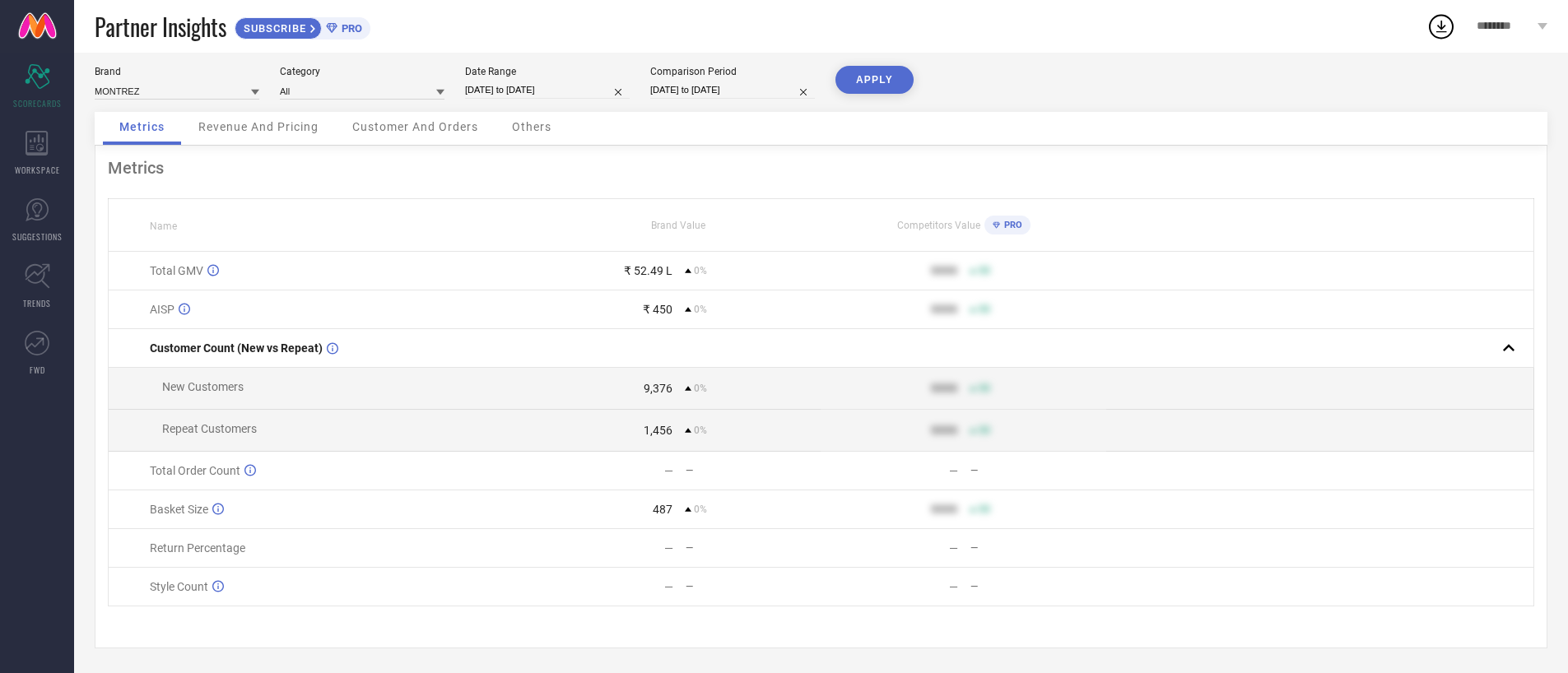
click at [873, 80] on button "APPLY" at bounding box center [874, 80] width 78 height 28
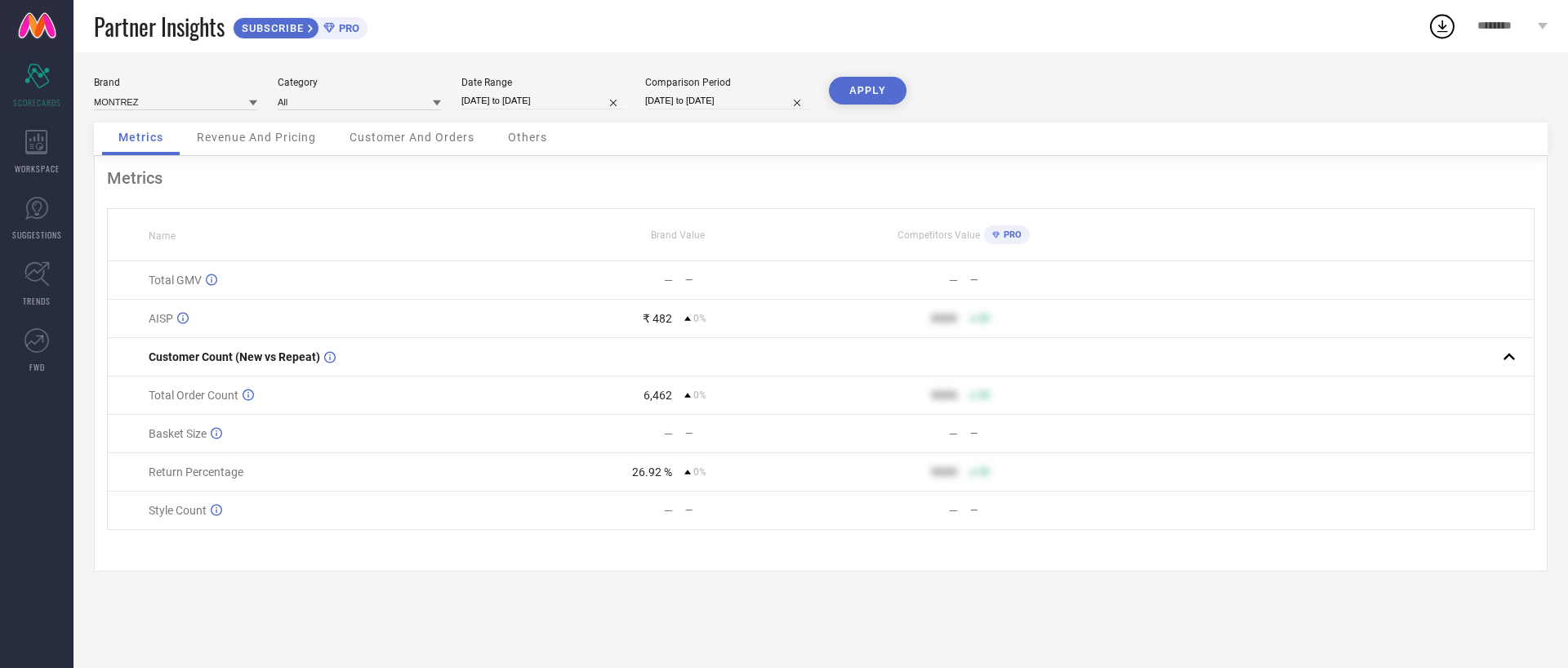
click at [466, 144] on div "Customer And Orders" at bounding box center [412, 139] width 158 height 33
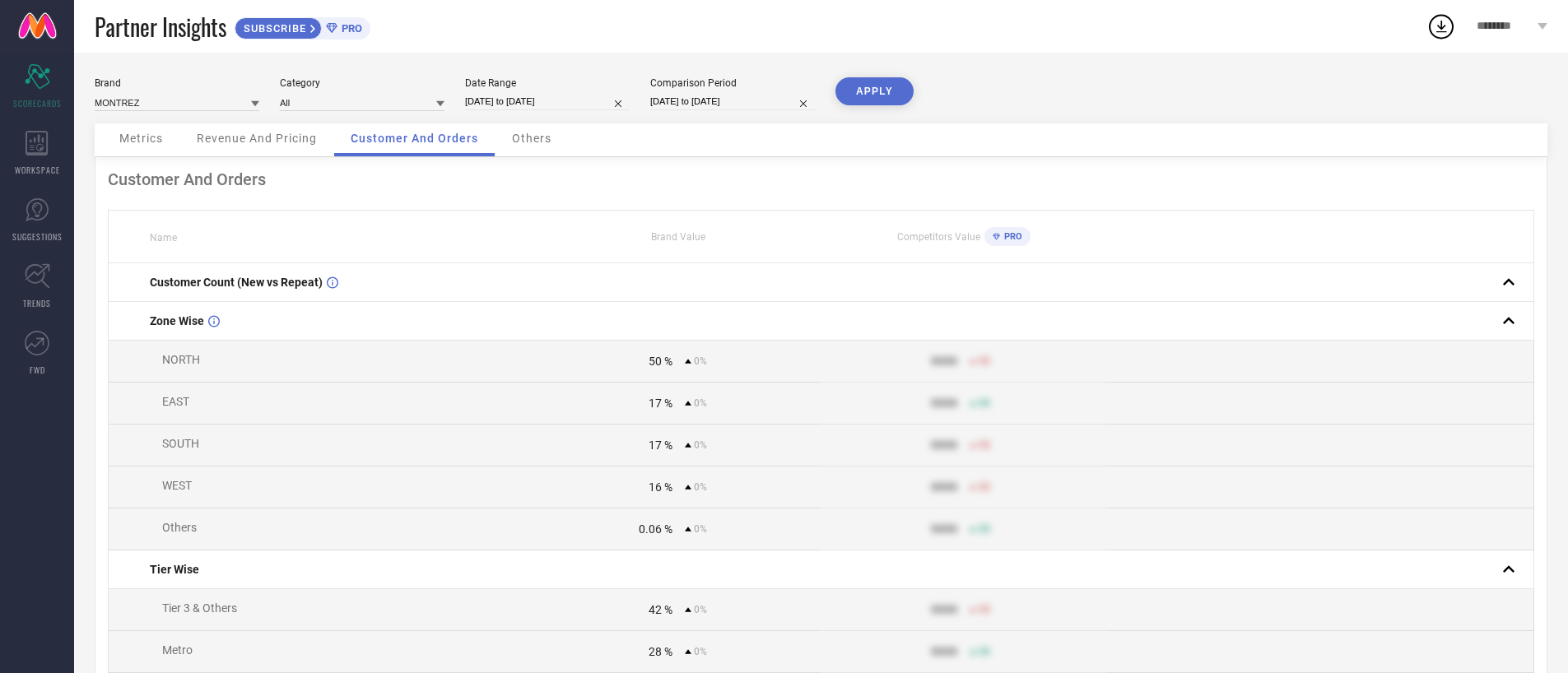
click at [291, 143] on span "Revenue And Pricing" at bounding box center [256, 138] width 120 height 13
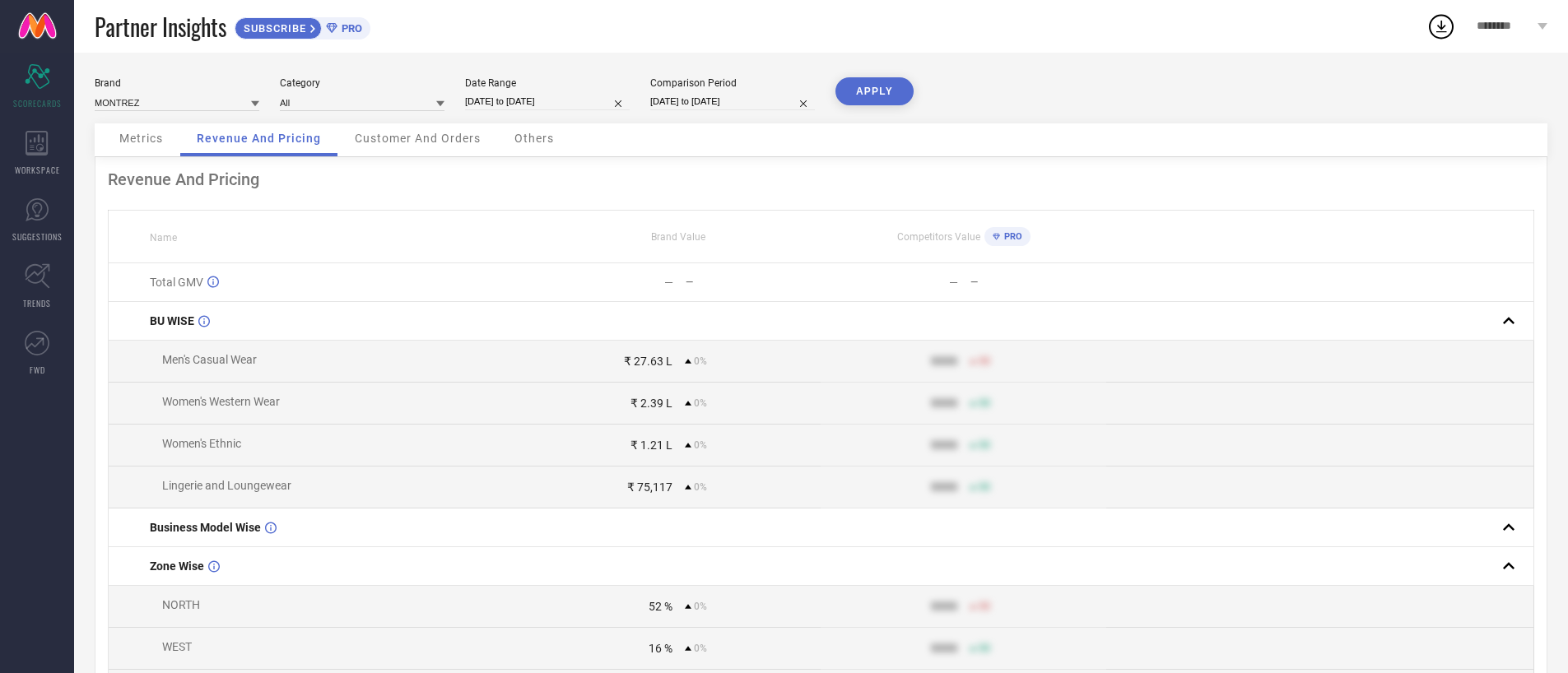
click at [646, 363] on div "₹ 27.63 L" at bounding box center [647, 361] width 48 height 13
click at [588, 266] on td "— —" at bounding box center [678, 283] width 284 height 39
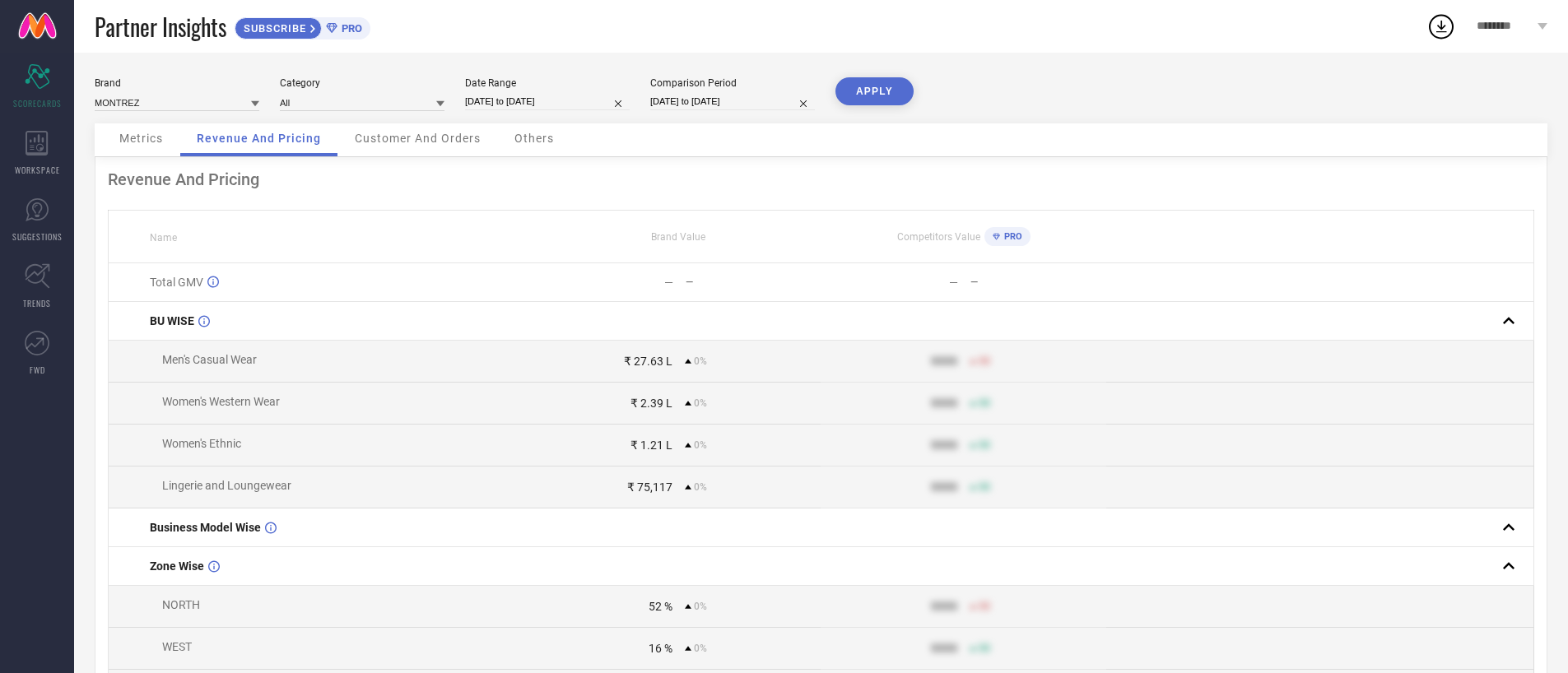
click at [426, 138] on span "Customer And Orders" at bounding box center [417, 138] width 126 height 13
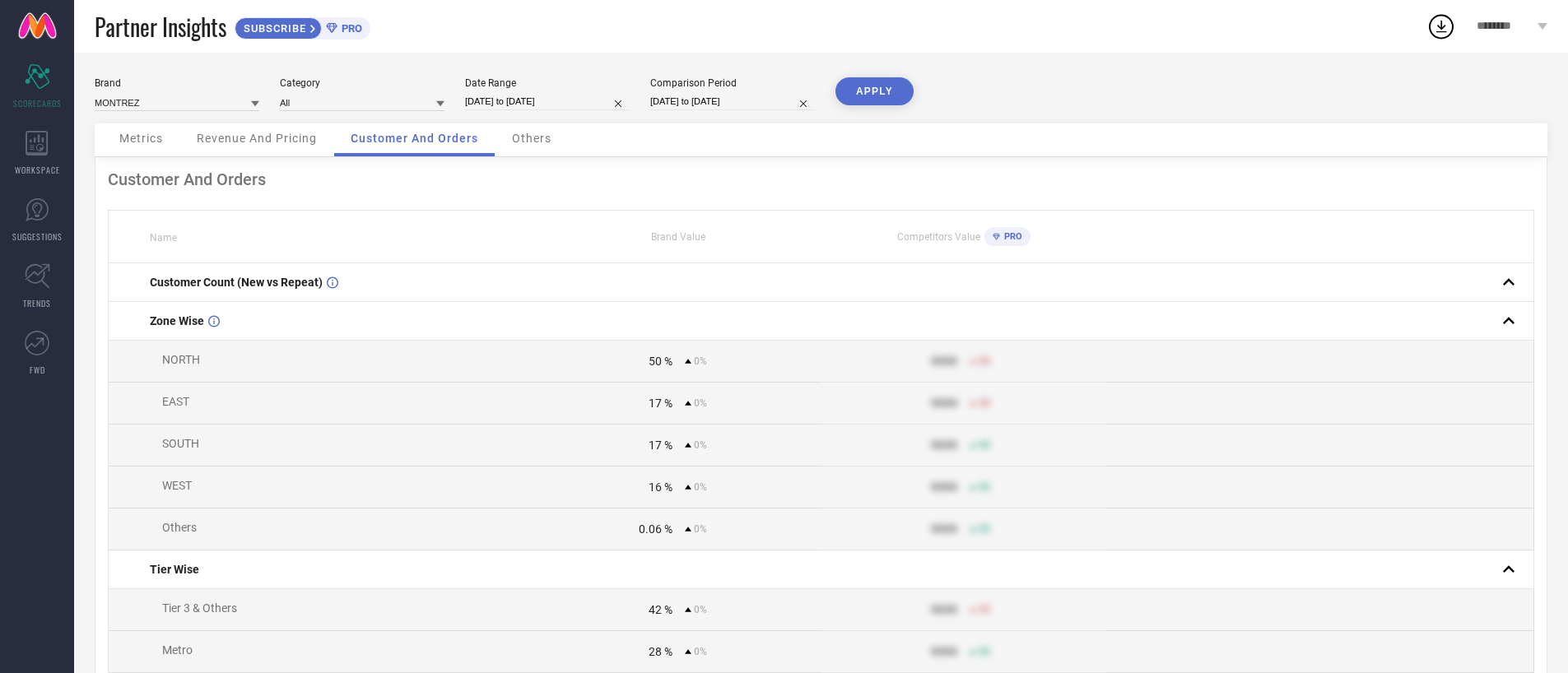
select select "7"
select select "2025"
select select "8"
select select "2025"
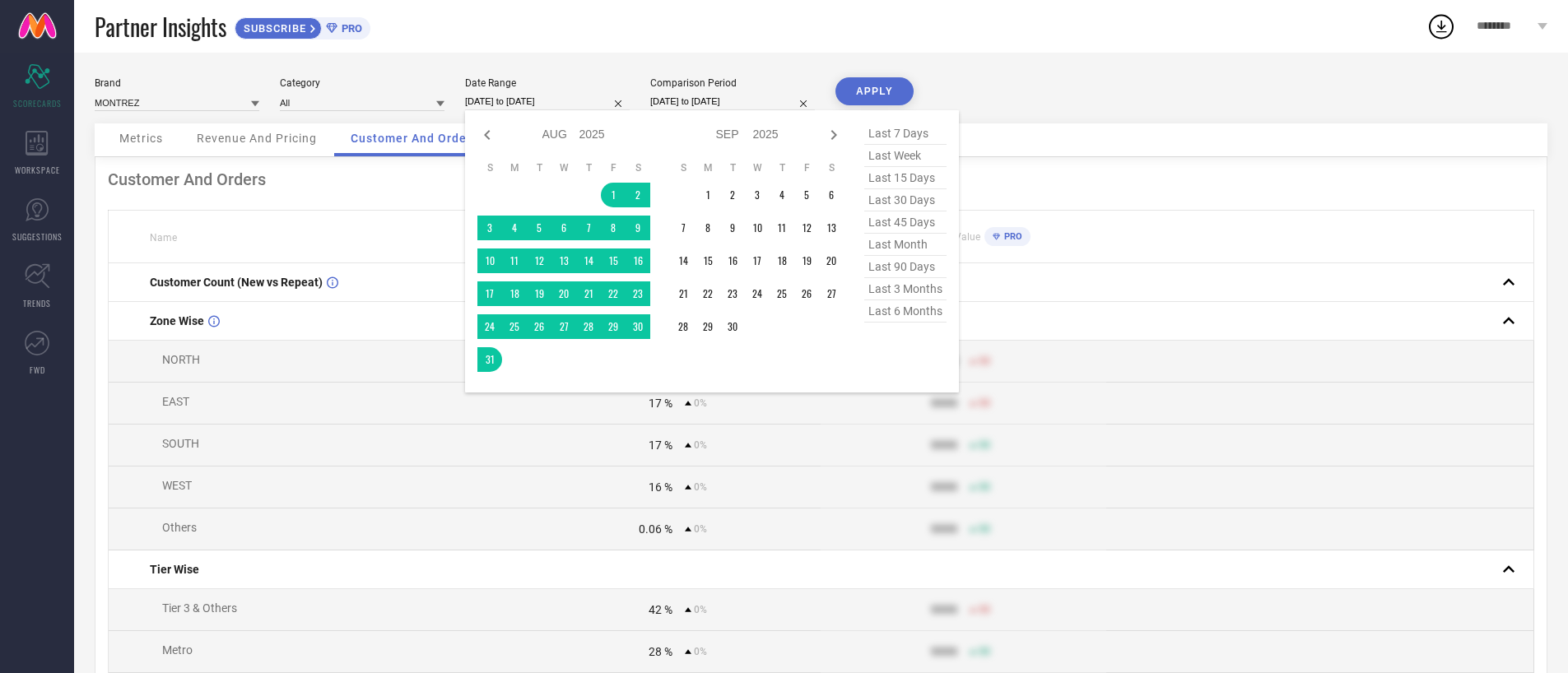
click at [527, 105] on input "[DATE] to [DATE]" at bounding box center [547, 101] width 164 height 17
click at [492, 139] on icon at bounding box center [487, 134] width 20 height 20
select select "6"
select select "2025"
select select "7"
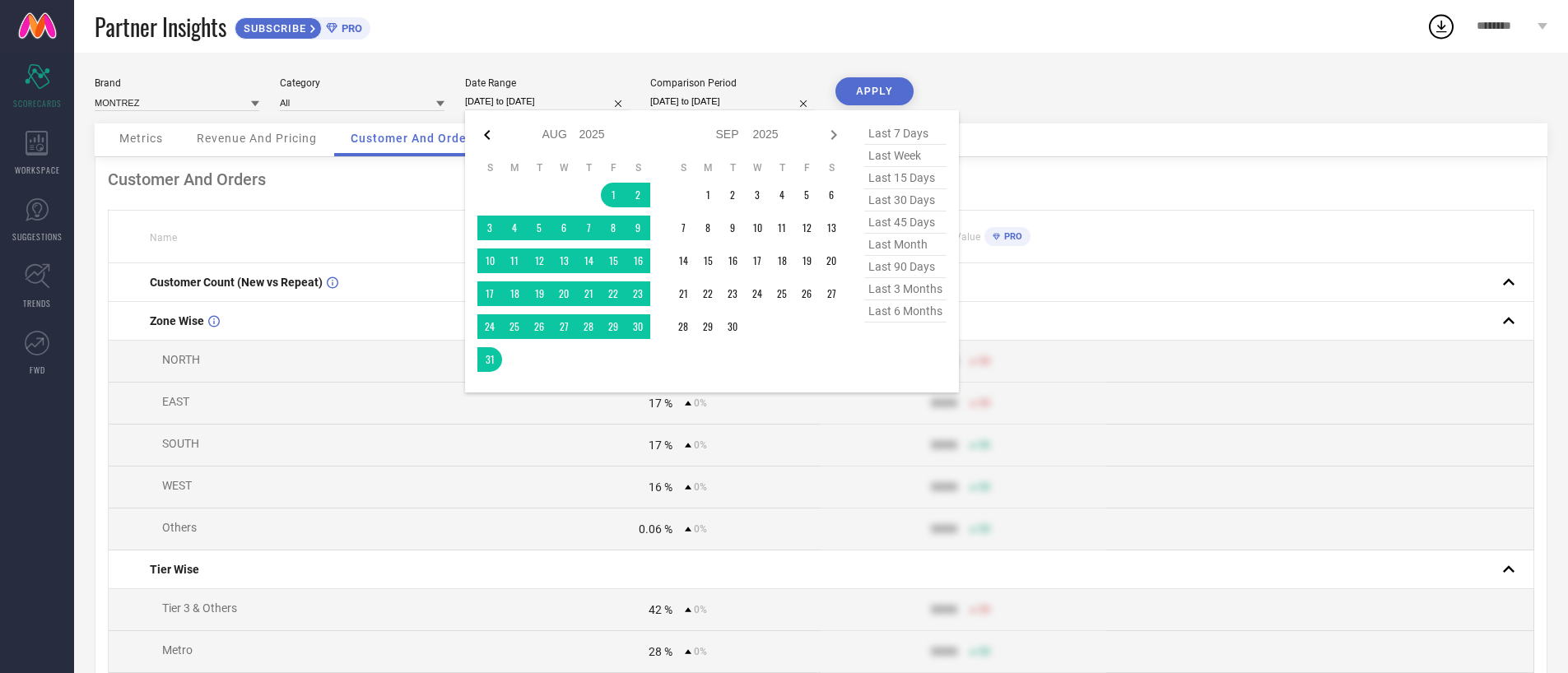
select select "2025"
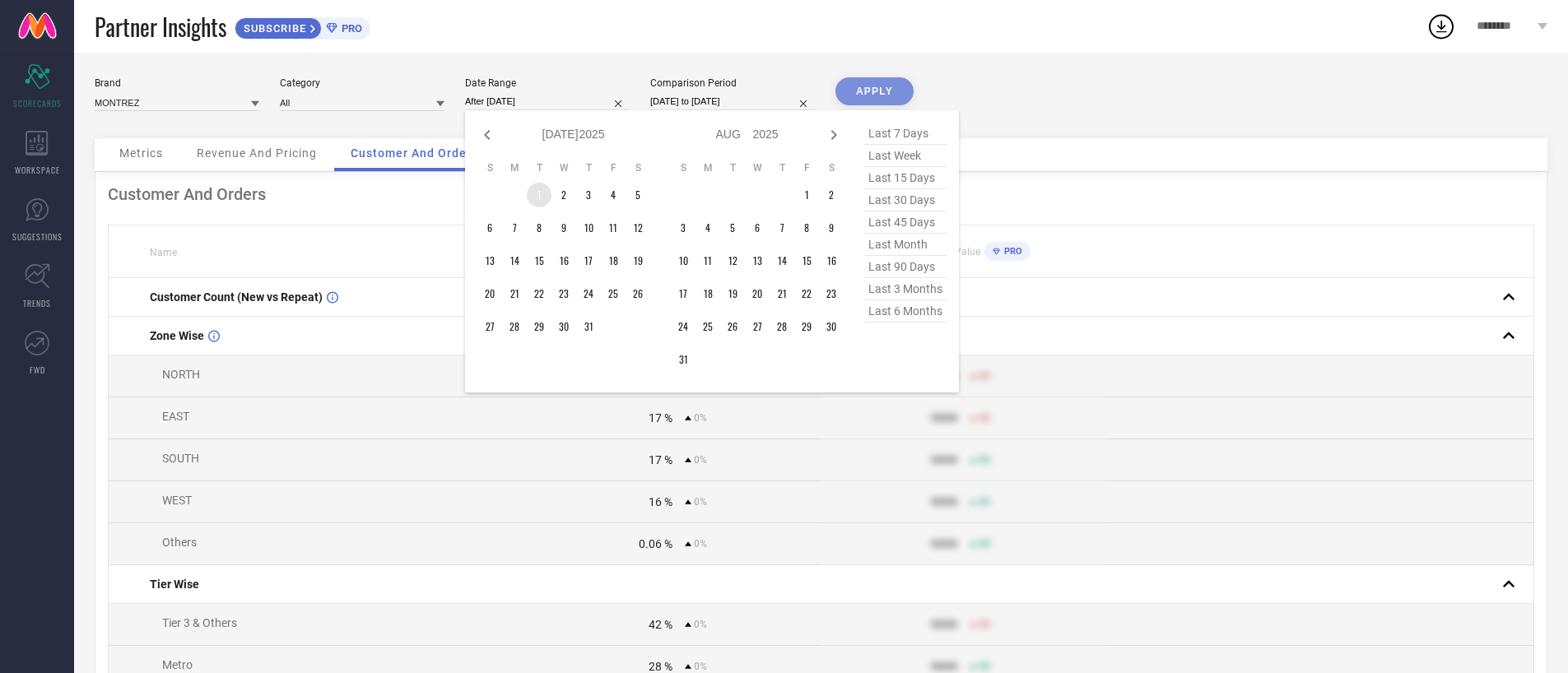
click at [532, 195] on td "1" at bounding box center [539, 195] width 25 height 25
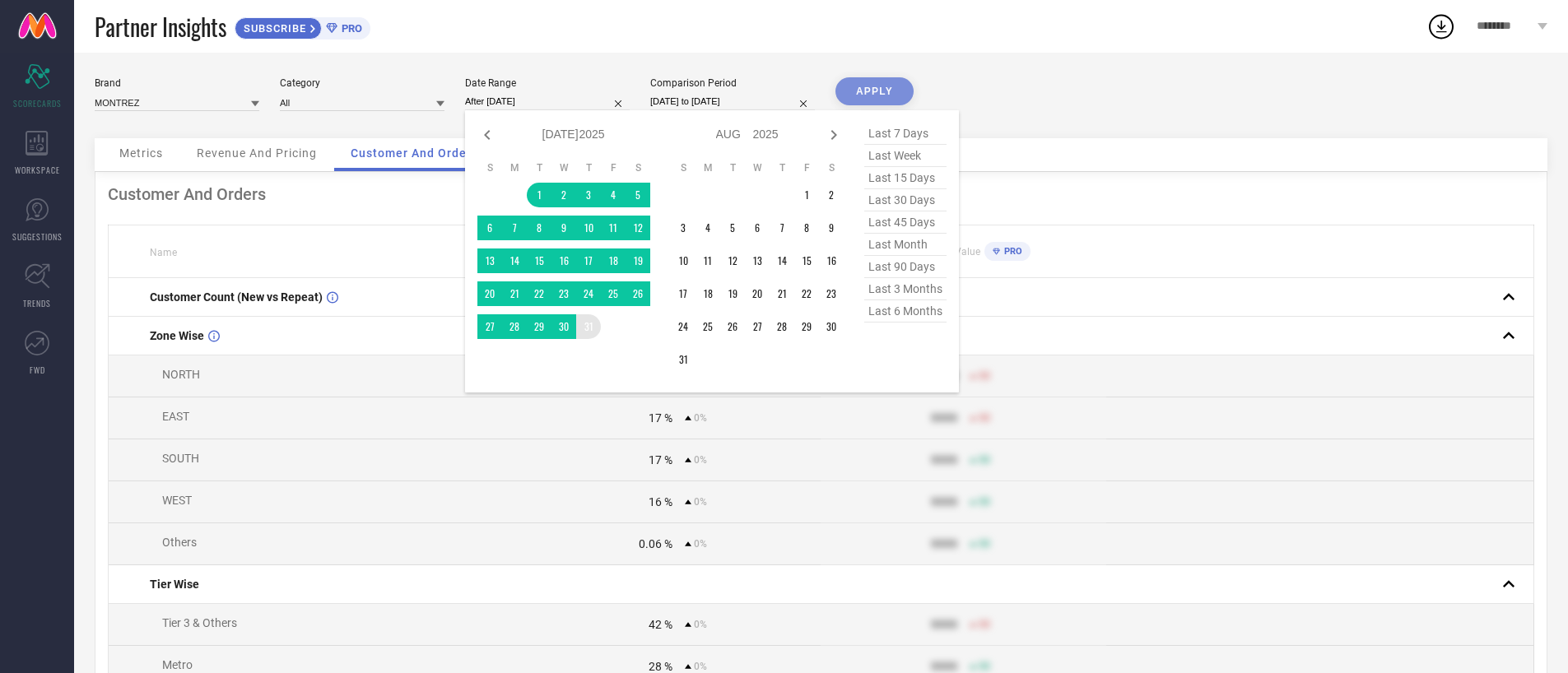
type input "[DATE] to [DATE]"
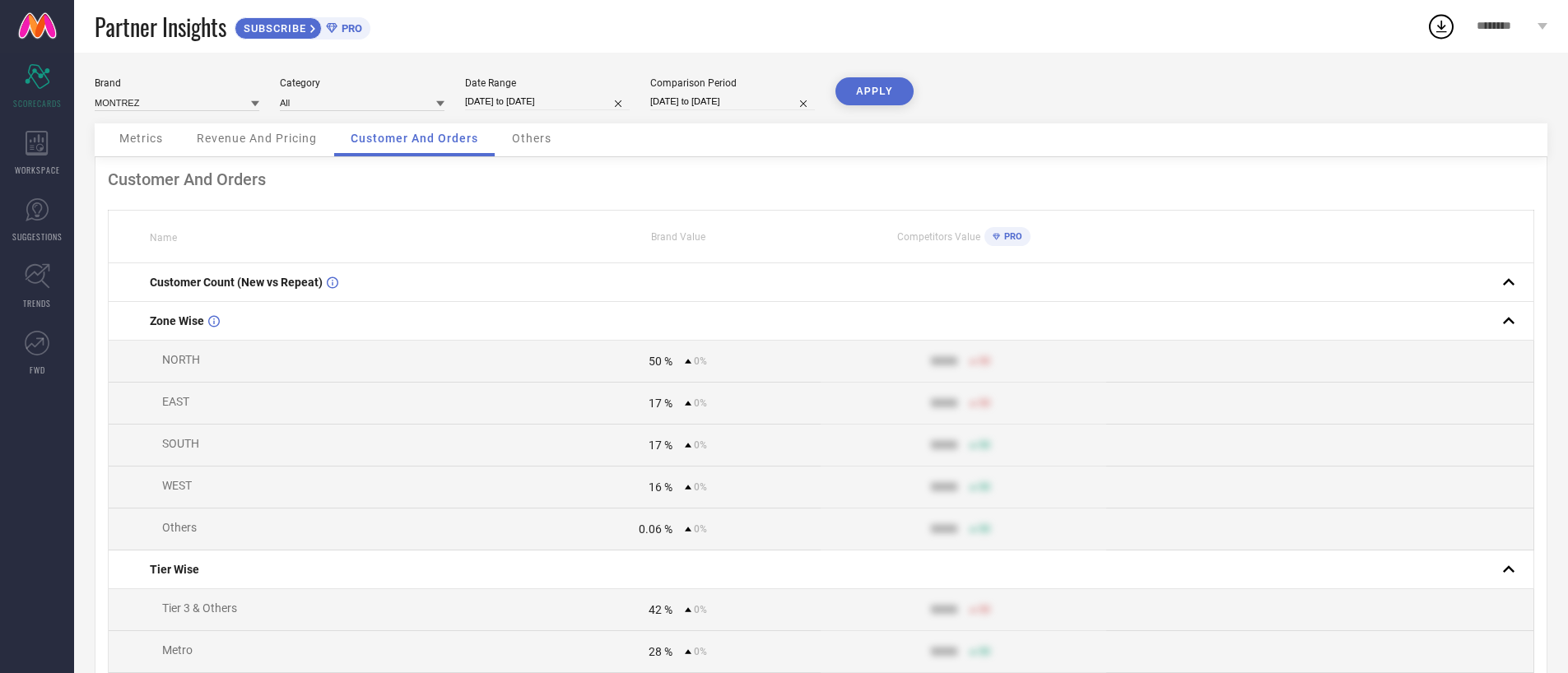
click at [694, 98] on input "[DATE] to [DATE]" at bounding box center [732, 101] width 164 height 17
select select "7"
select select "2025"
select select "8"
select select "2025"
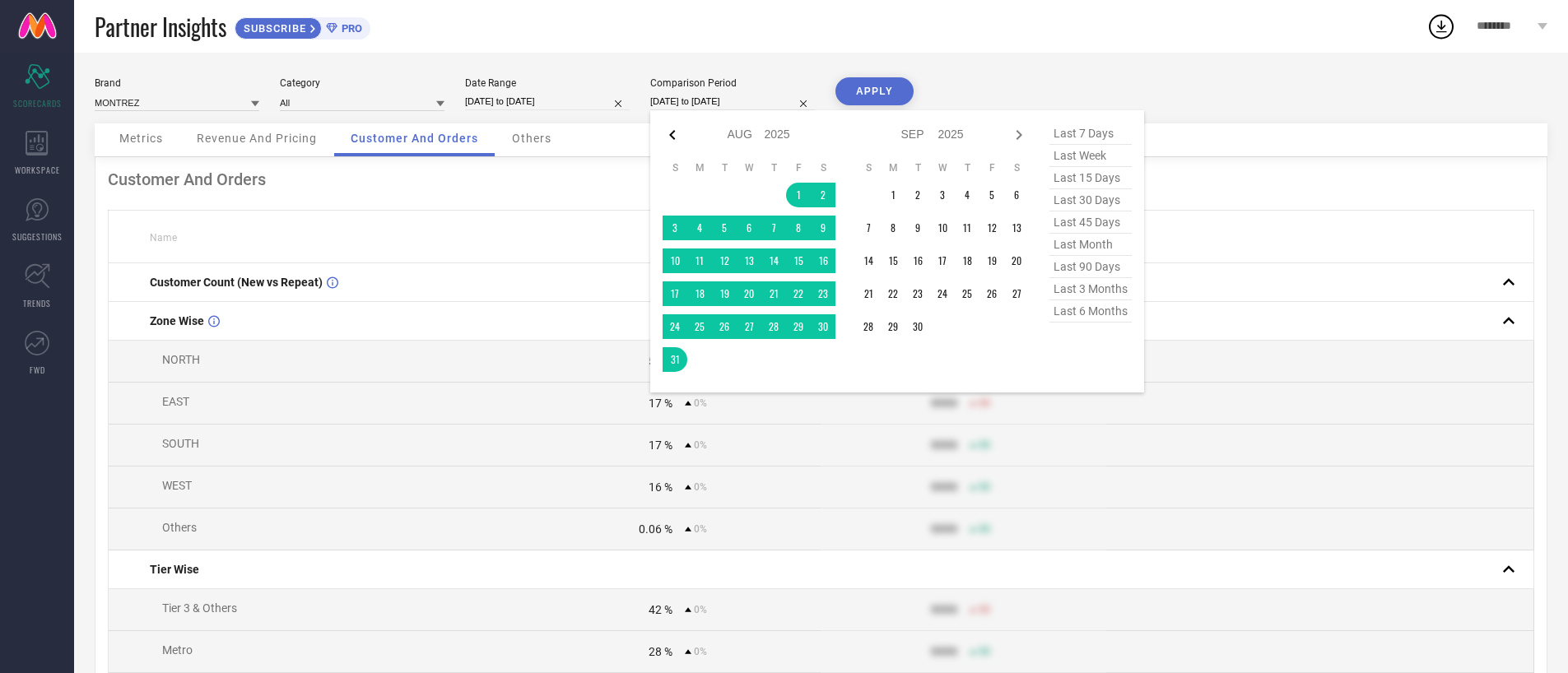
click at [667, 139] on icon at bounding box center [672, 134] width 20 height 20
select select "6"
select select "2025"
select select "7"
select select "2025"
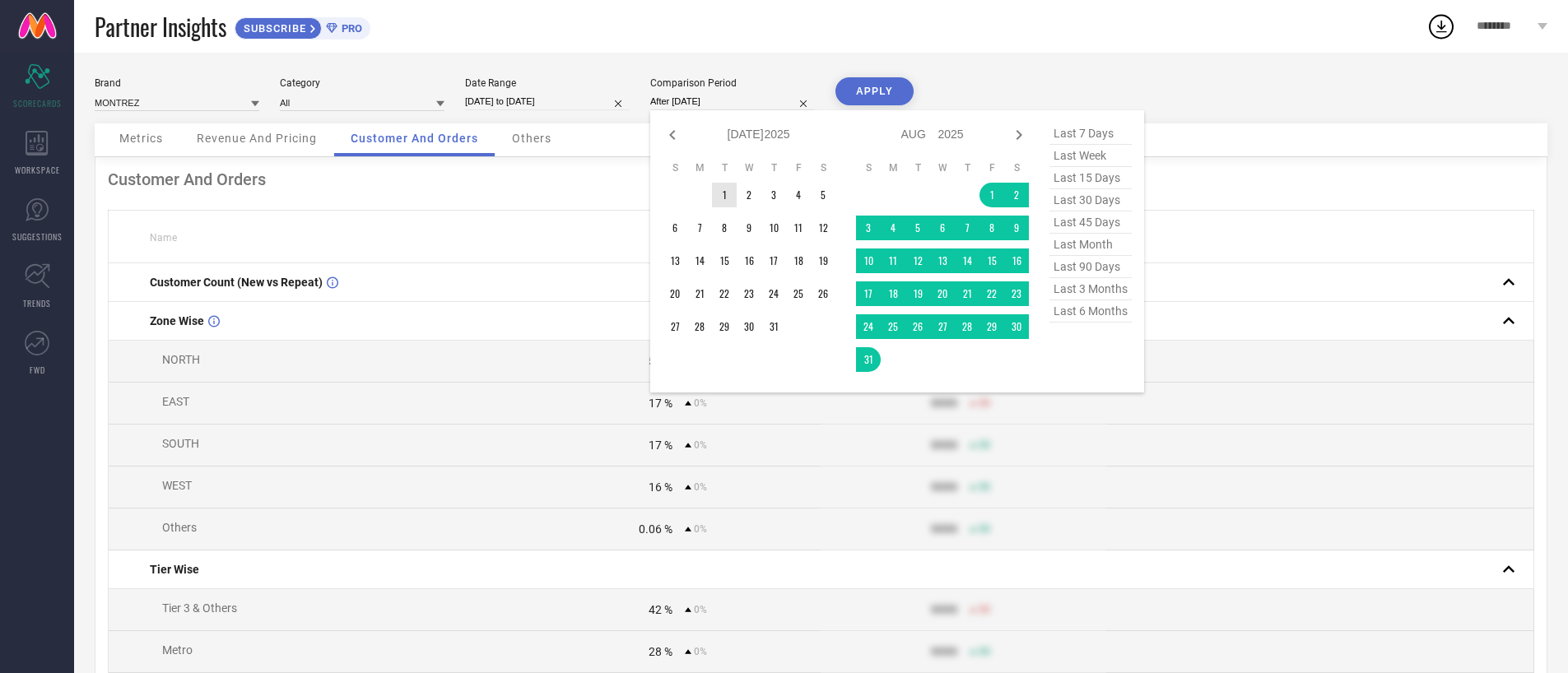
click at [721, 195] on td "1" at bounding box center [724, 195] width 25 height 25
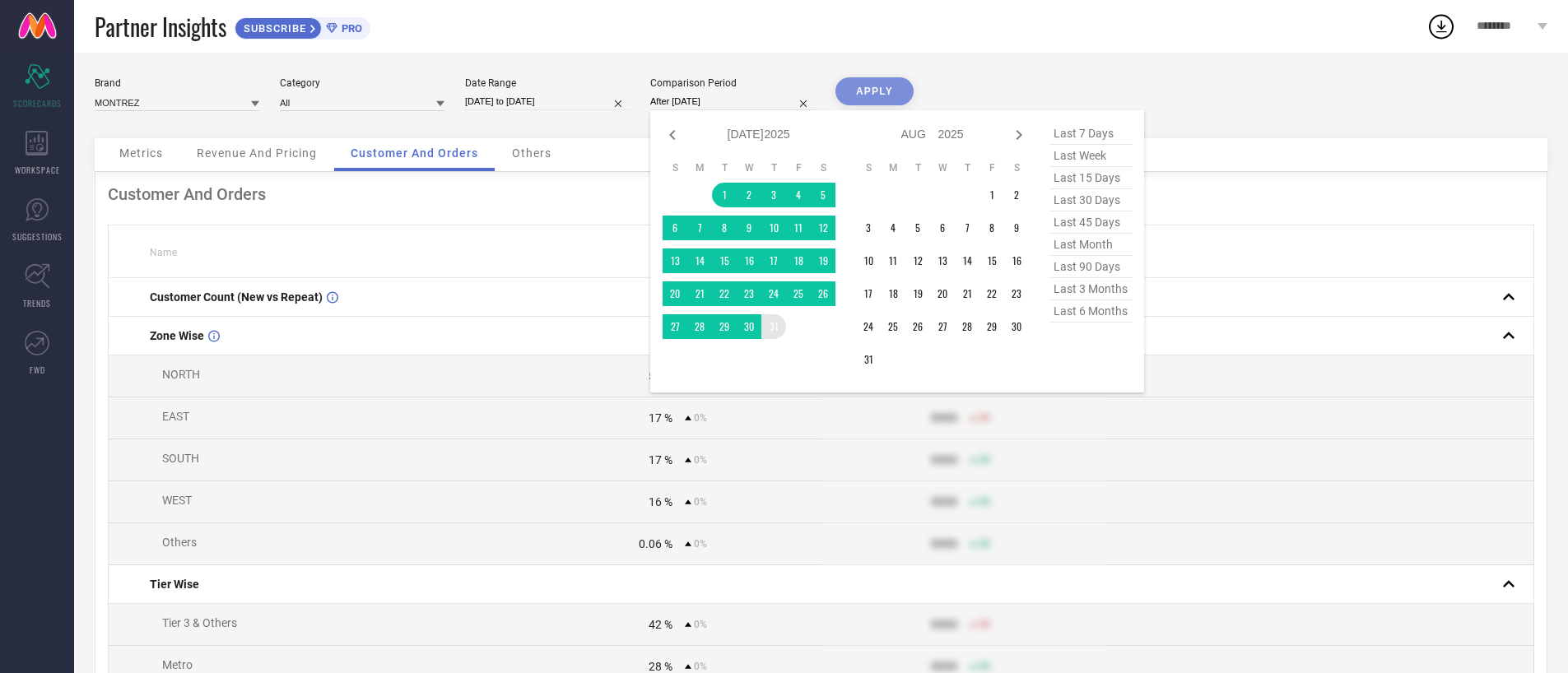
type input "[DATE] to [DATE]"
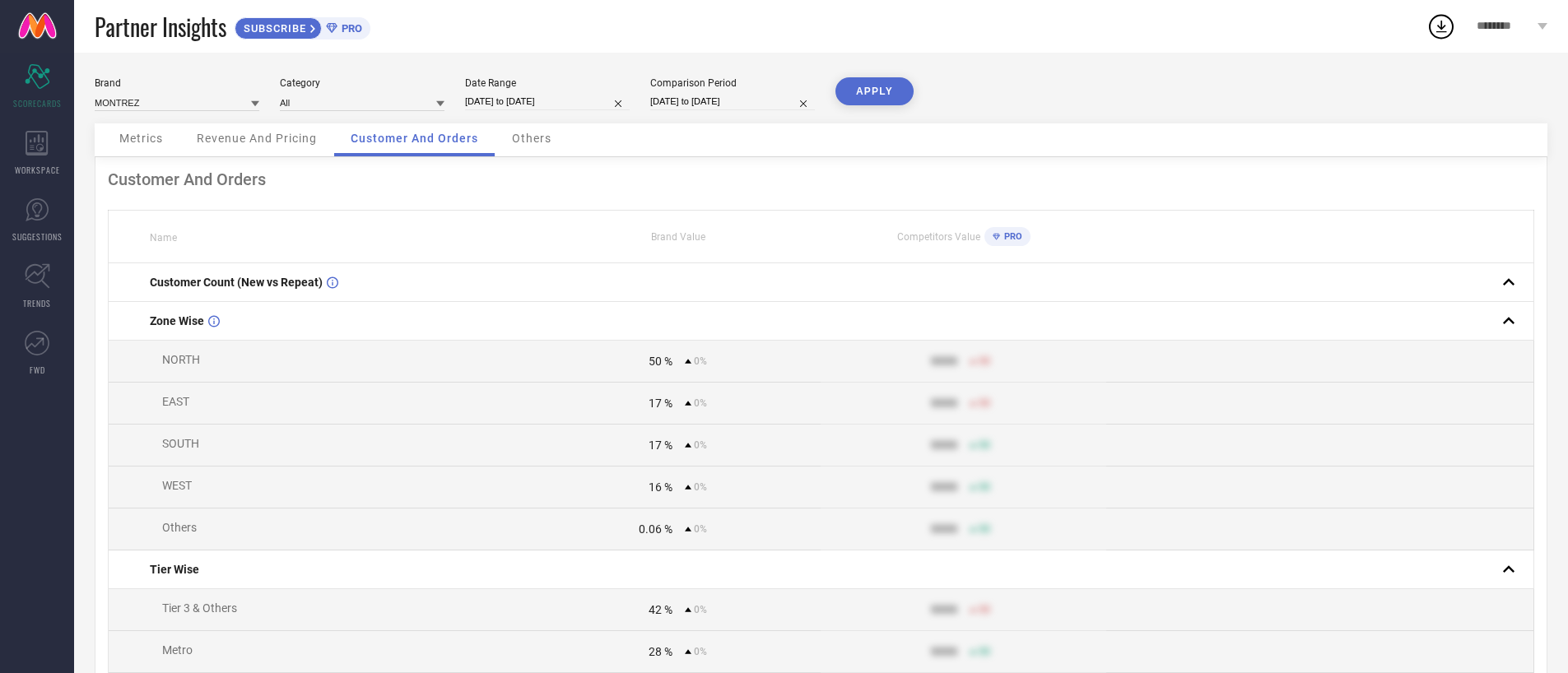
click at [878, 98] on button "APPLY" at bounding box center [874, 92] width 78 height 28
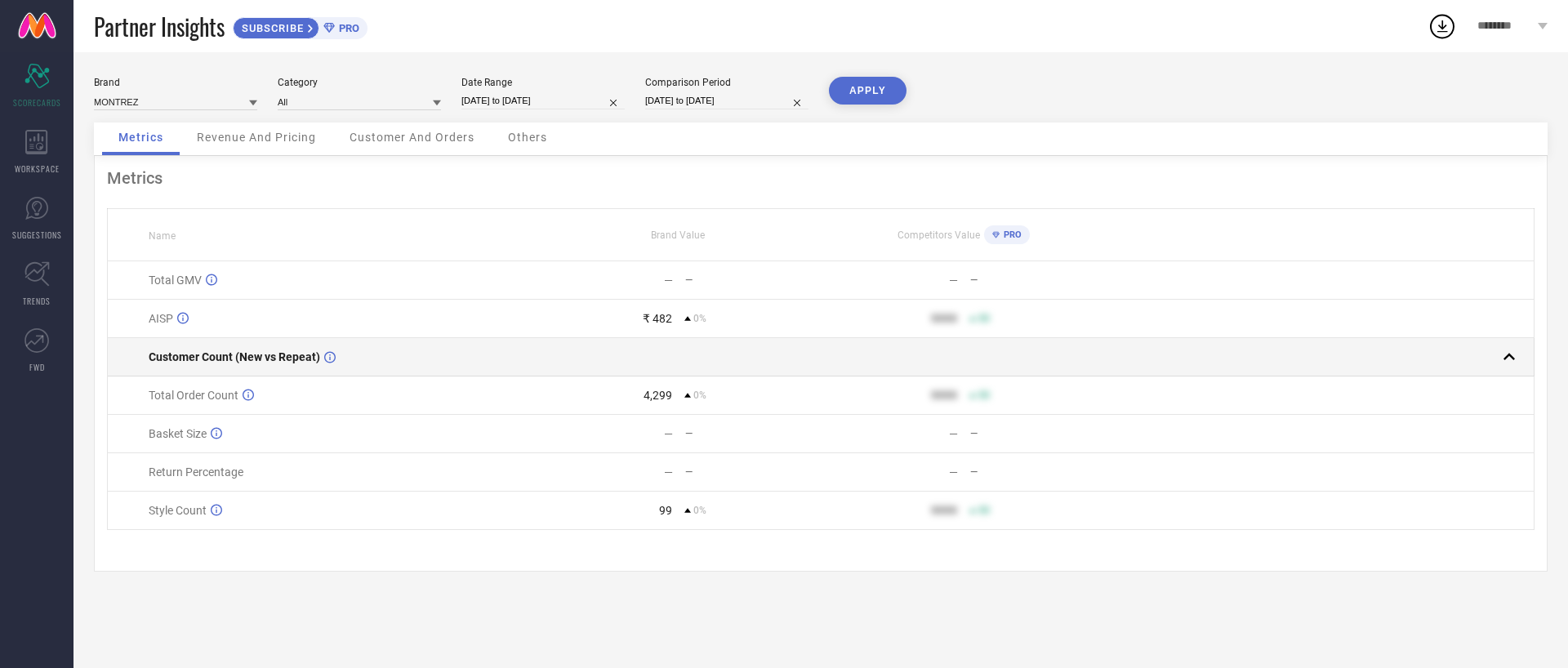
click at [661, 342] on td at bounding box center [678, 357] width 285 height 38
